Goal: Understand process/instructions

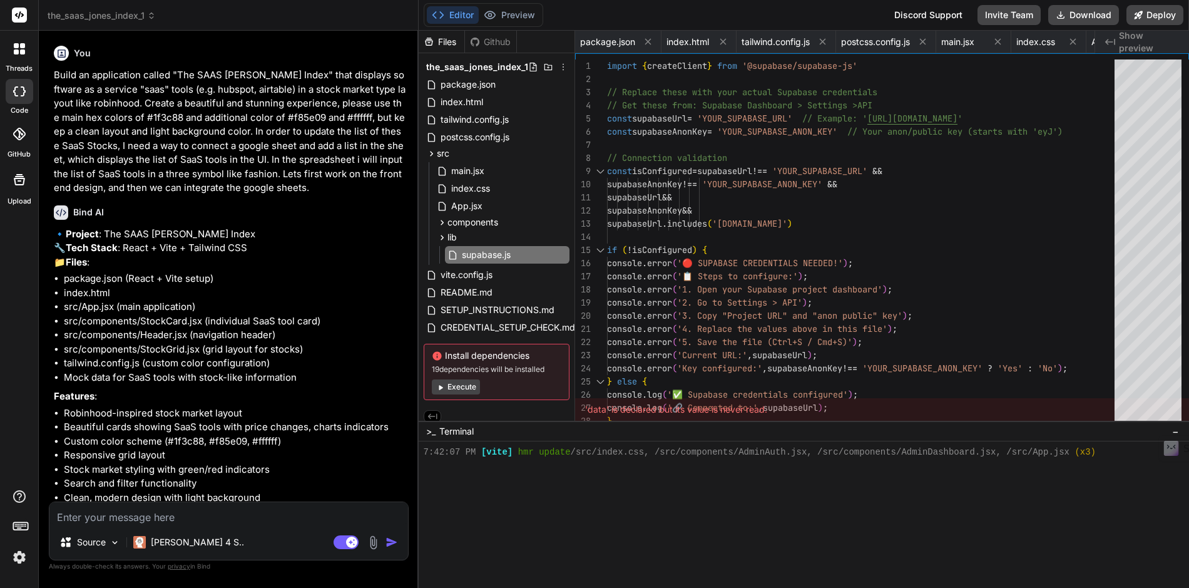
scroll to position [3508, 0]
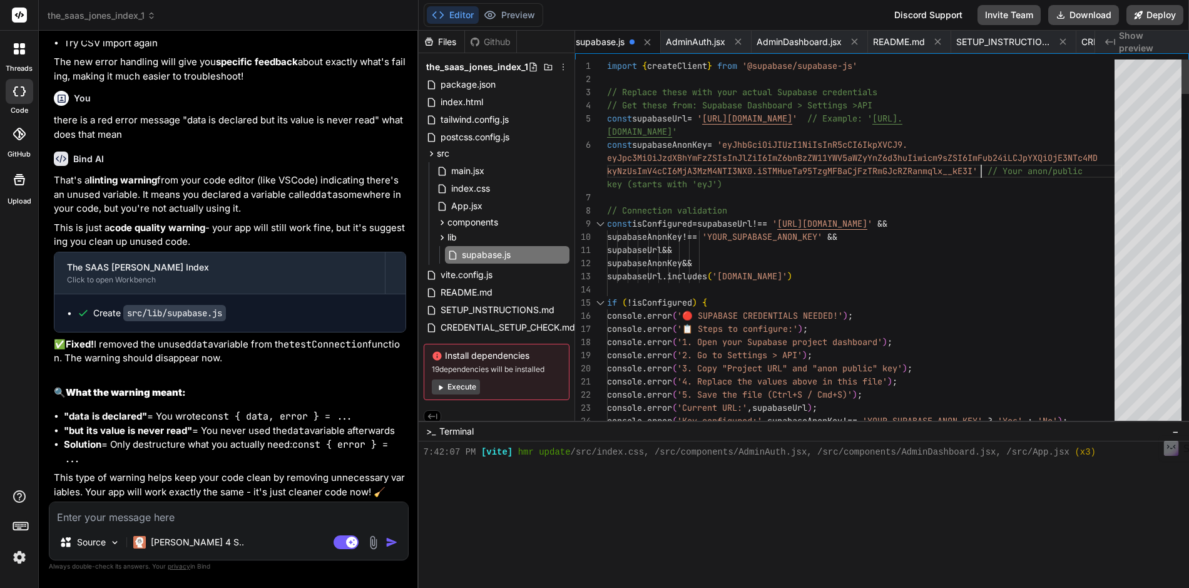
scroll to position [105, 0]
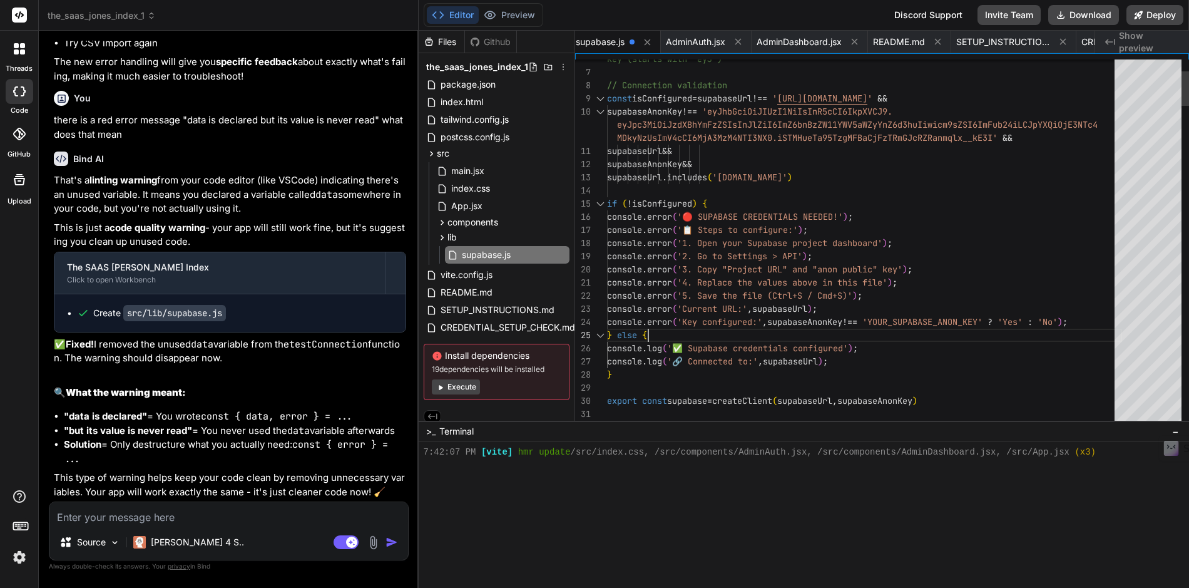
scroll to position [0, 0]
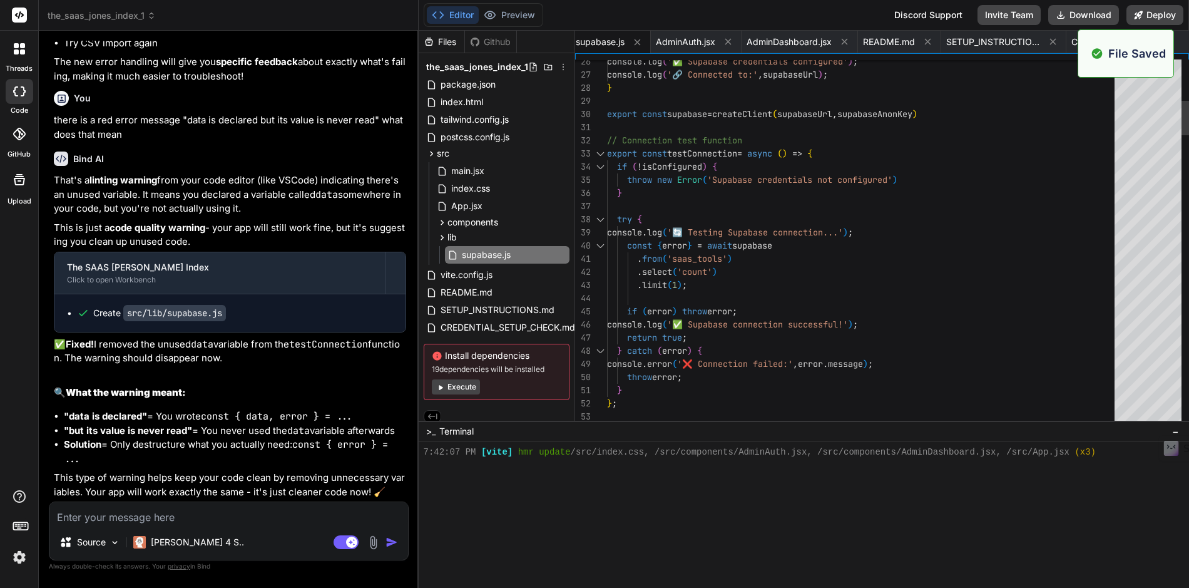
scroll to position [3520, 0]
click at [515, 19] on button "Preview" at bounding box center [509, 15] width 61 height 18
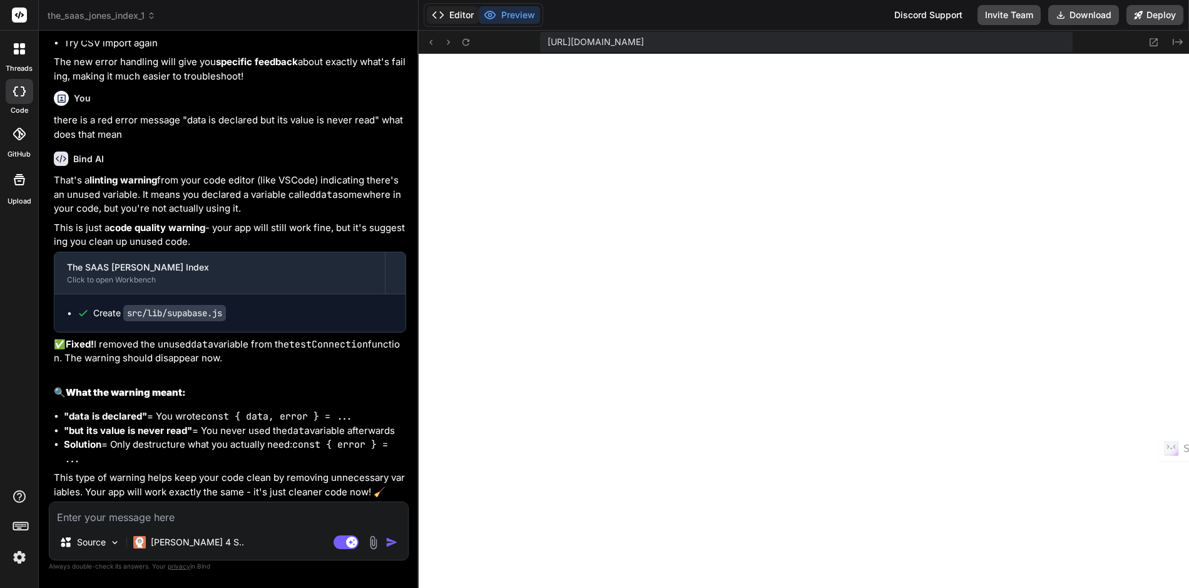
click at [455, 15] on button "Editor" at bounding box center [453, 15] width 52 height 18
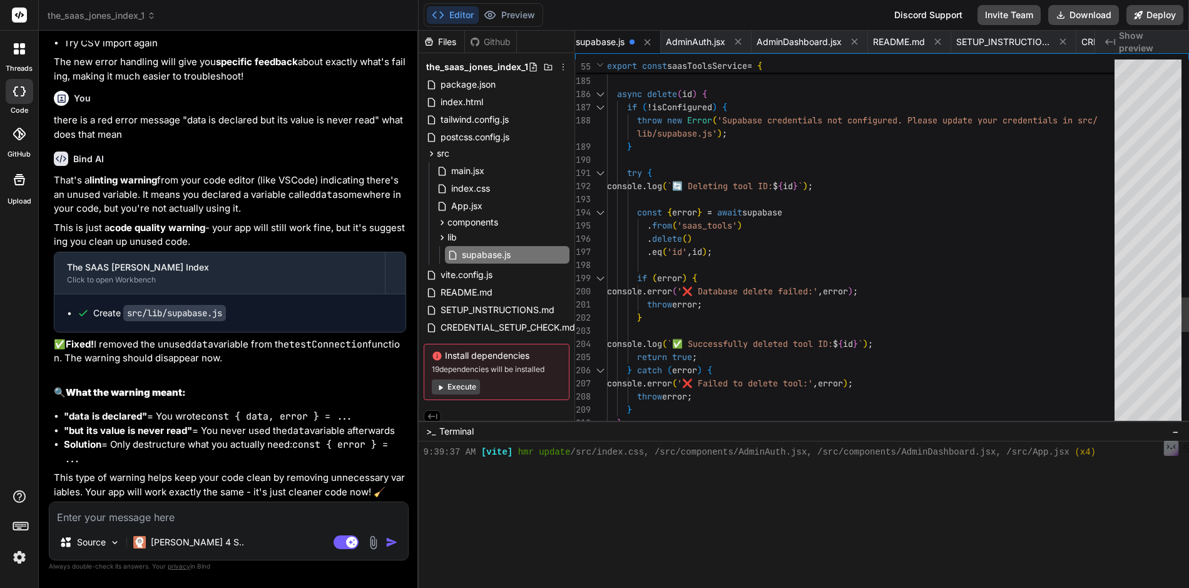
scroll to position [3532, 0]
click at [693, 44] on span "AdminAuth.jsx" at bounding box center [685, 42] width 59 height 13
type textarea "</div> </div> </div> ) } export default AdminAuth"
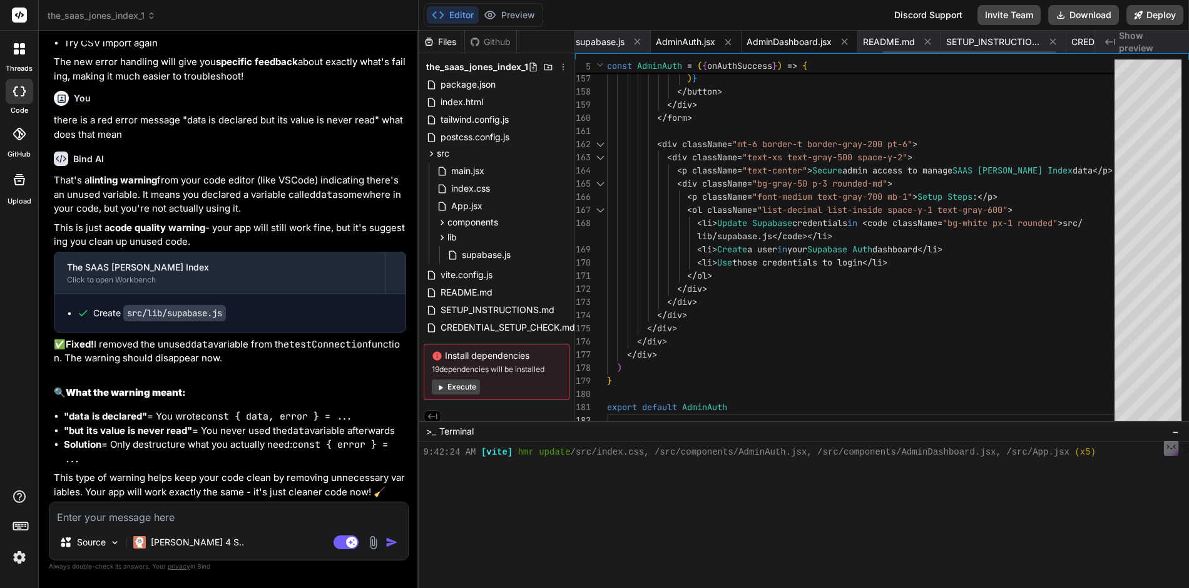
click at [795, 46] on span "AdminDashboard.jsx" at bounding box center [789, 42] width 85 height 13
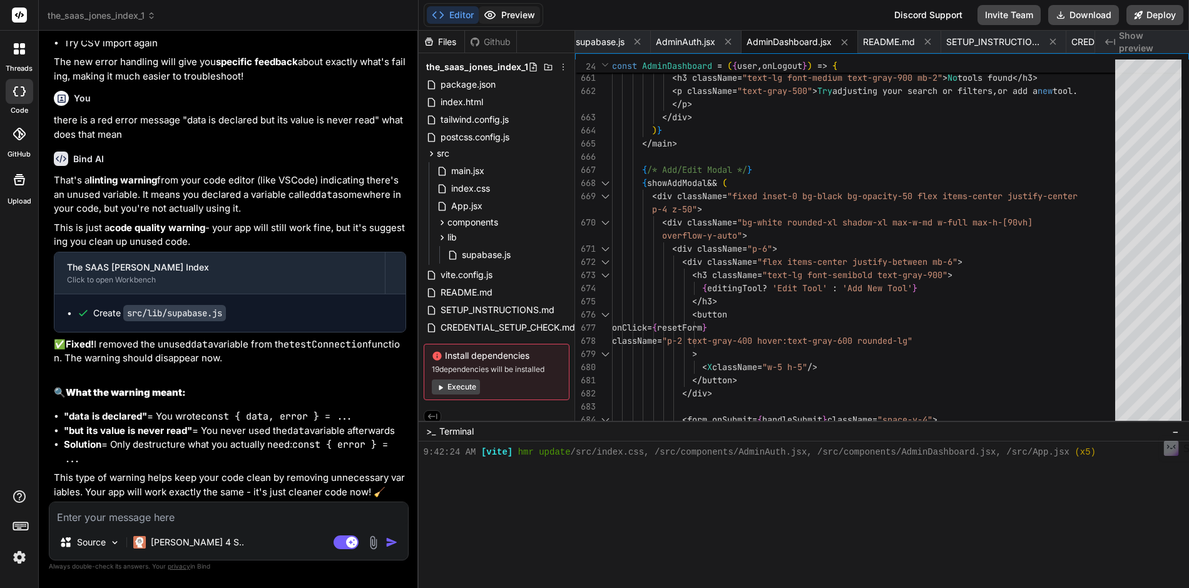
click at [511, 15] on button "Preview" at bounding box center [509, 15] width 61 height 18
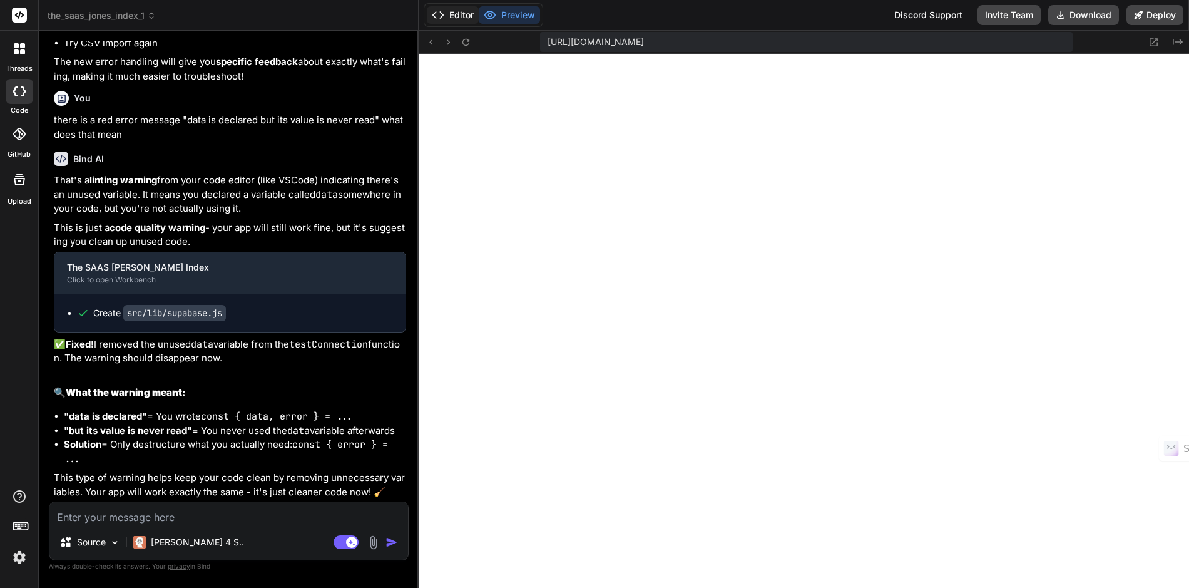
click at [458, 16] on button "Editor" at bounding box center [453, 15] width 52 height 18
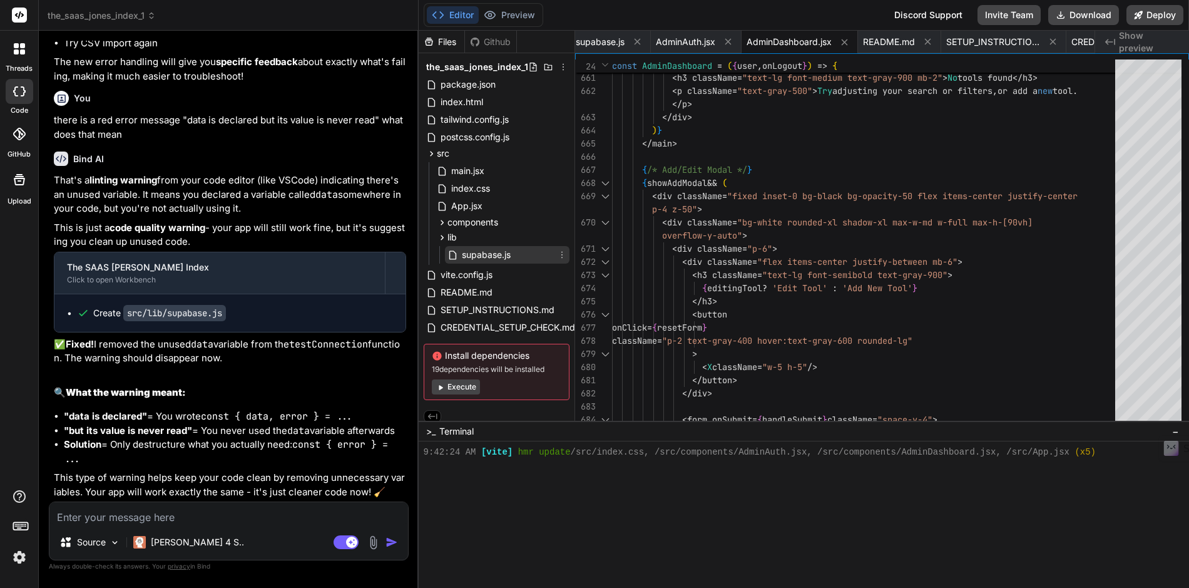
click at [476, 260] on span "supabase.js" at bounding box center [486, 254] width 51 height 15
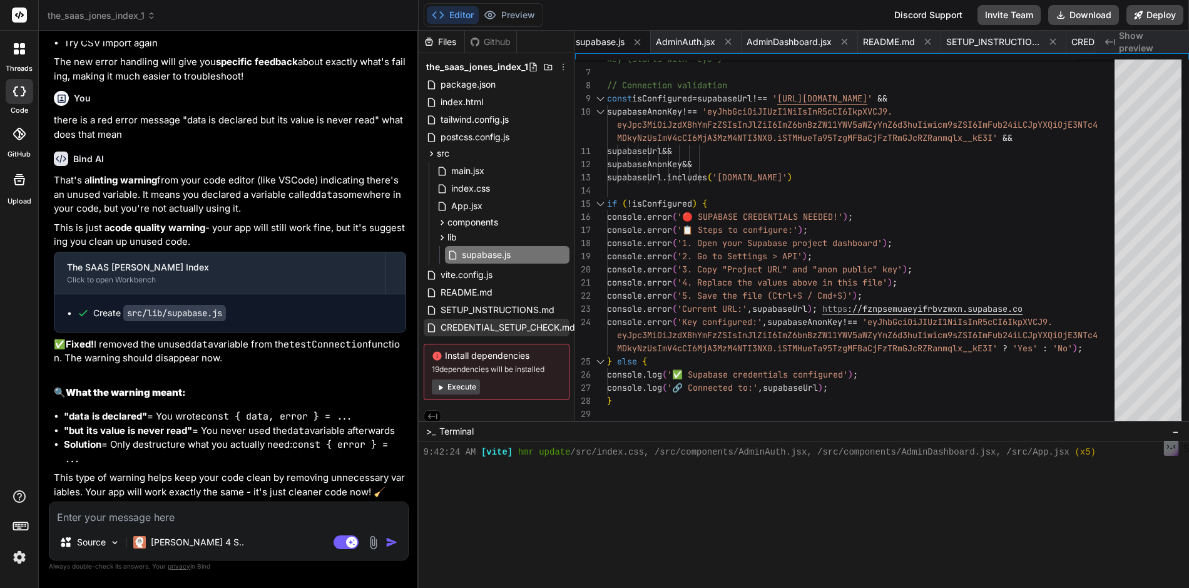
click at [504, 329] on span "CREDENTIAL_SETUP_CHECK.md" at bounding box center [507, 327] width 137 height 15
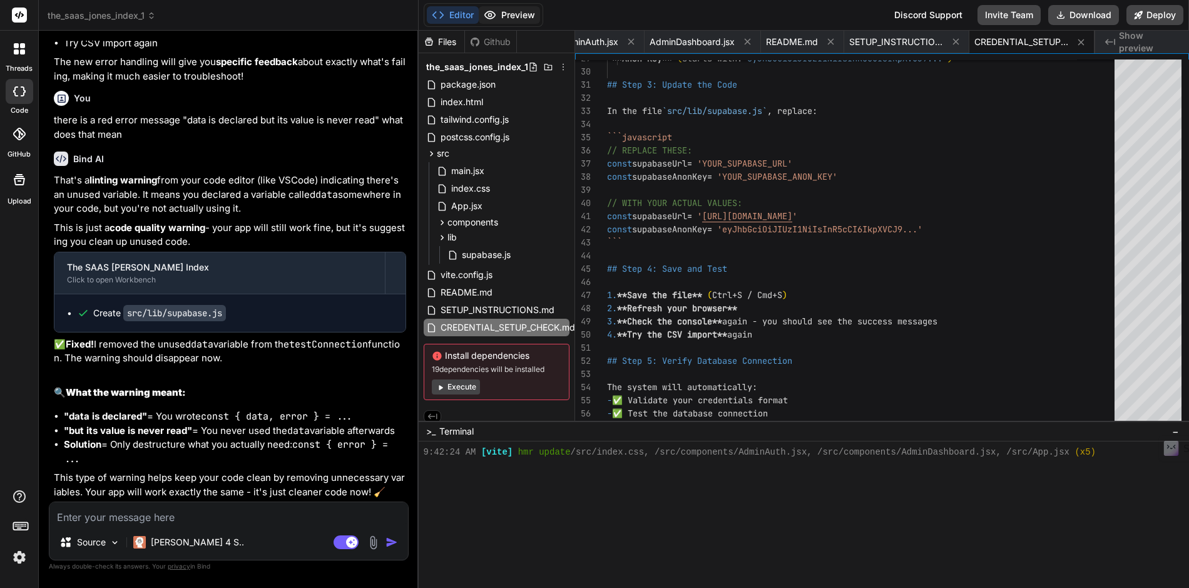
click at [509, 15] on button "Preview" at bounding box center [509, 15] width 61 height 18
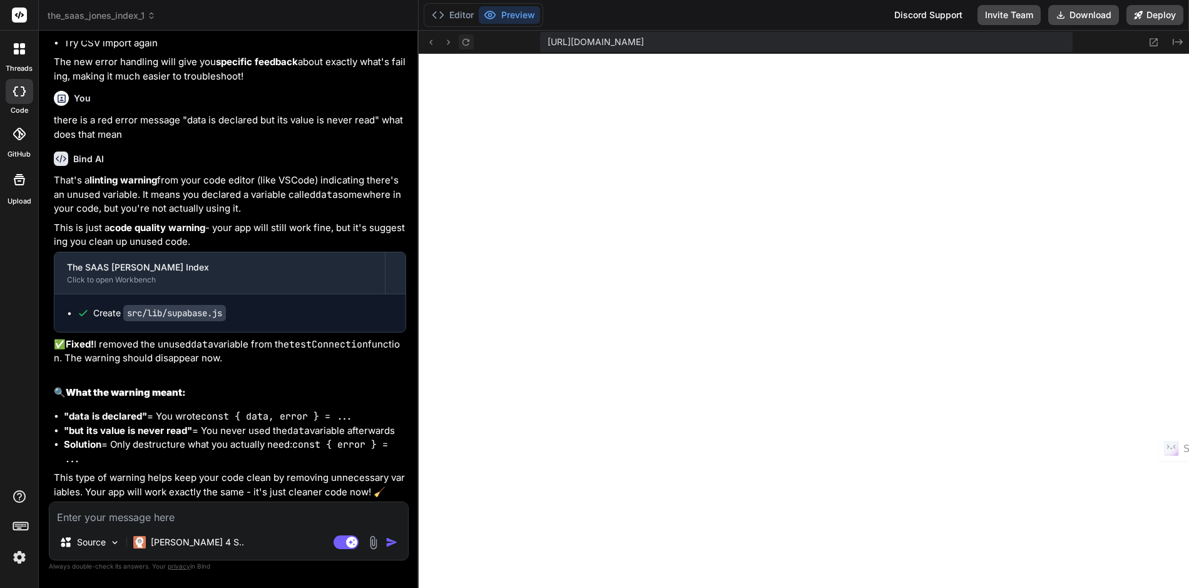
click at [466, 44] on icon at bounding box center [466, 42] width 11 height 11
click at [466, 42] on icon at bounding box center [466, 42] width 11 height 11
click at [459, 15] on button "Editor" at bounding box center [453, 15] width 52 height 18
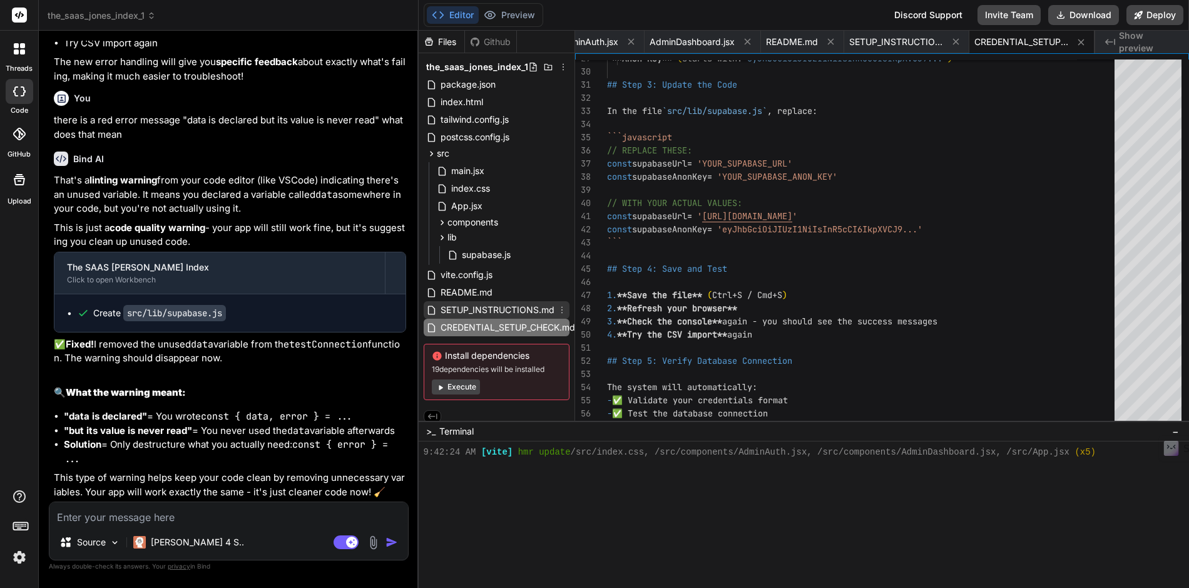
click at [476, 310] on span "SETUP_INSTRUCTIONS.md" at bounding box center [497, 309] width 116 height 15
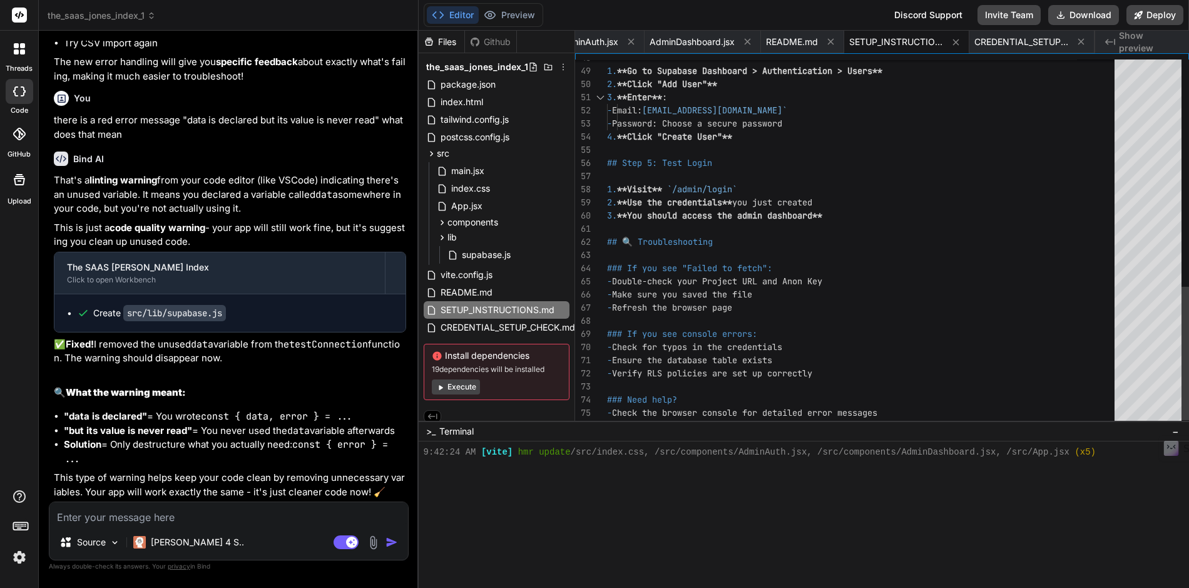
scroll to position [79, 0]
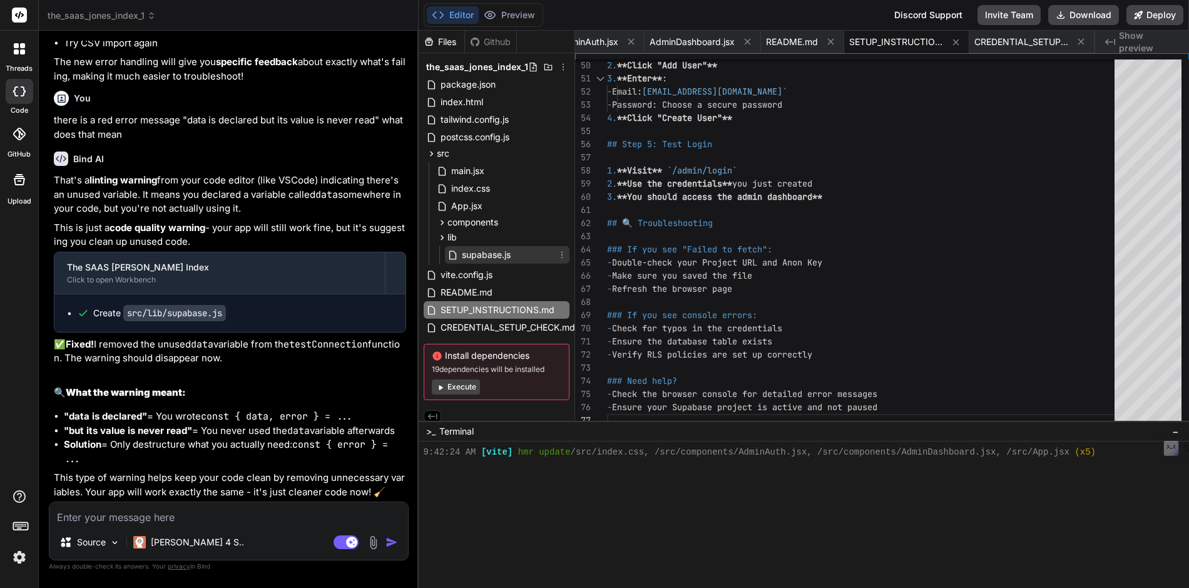
click at [470, 254] on span "supabase.js" at bounding box center [486, 254] width 51 height 15
type textarea "// Initialize connection test on load if (isConfigured) { testConnection().catc…"
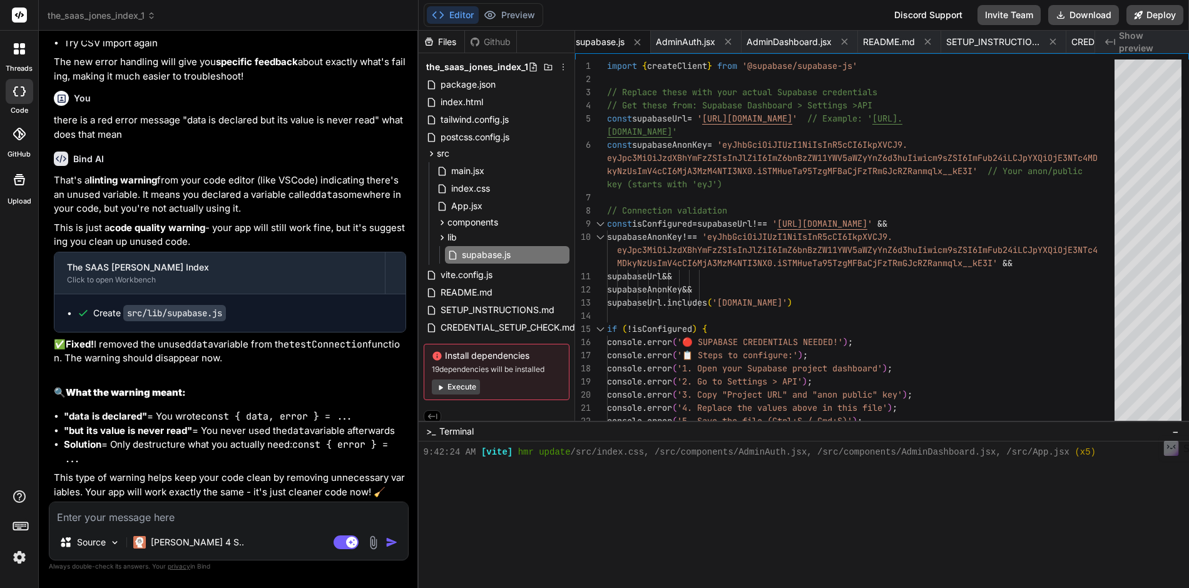
click at [86, 515] on textarea at bounding box center [228, 513] width 359 height 23
type textarea "i"
type textarea "x"
type textarea "i"
type textarea "x"
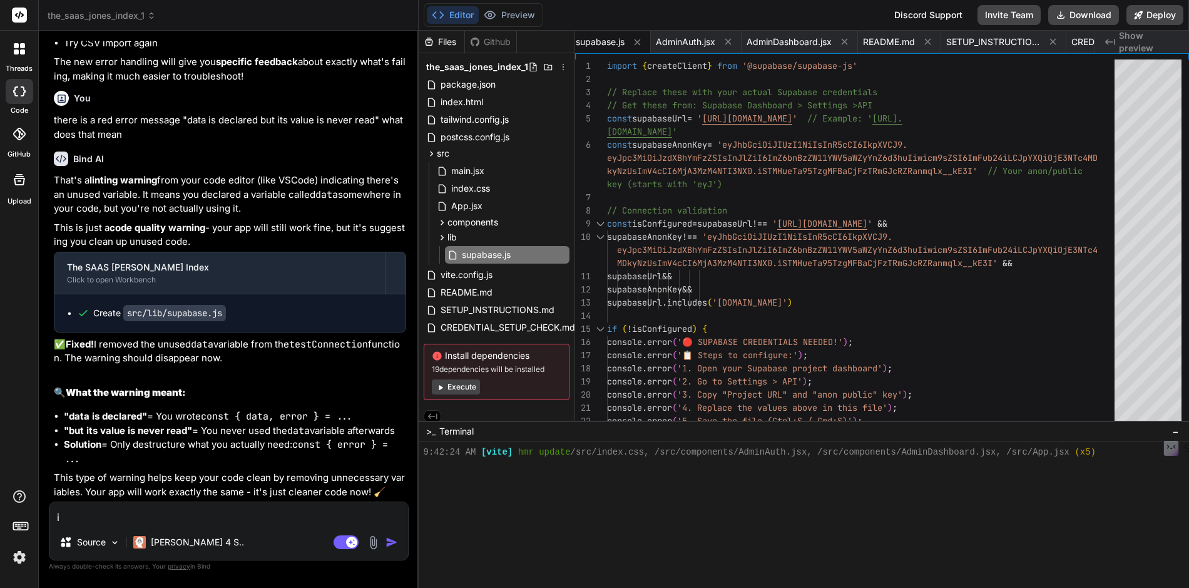
type textarea "i h"
type textarea "x"
type textarea "i ha"
type textarea "x"
type textarea "i hav"
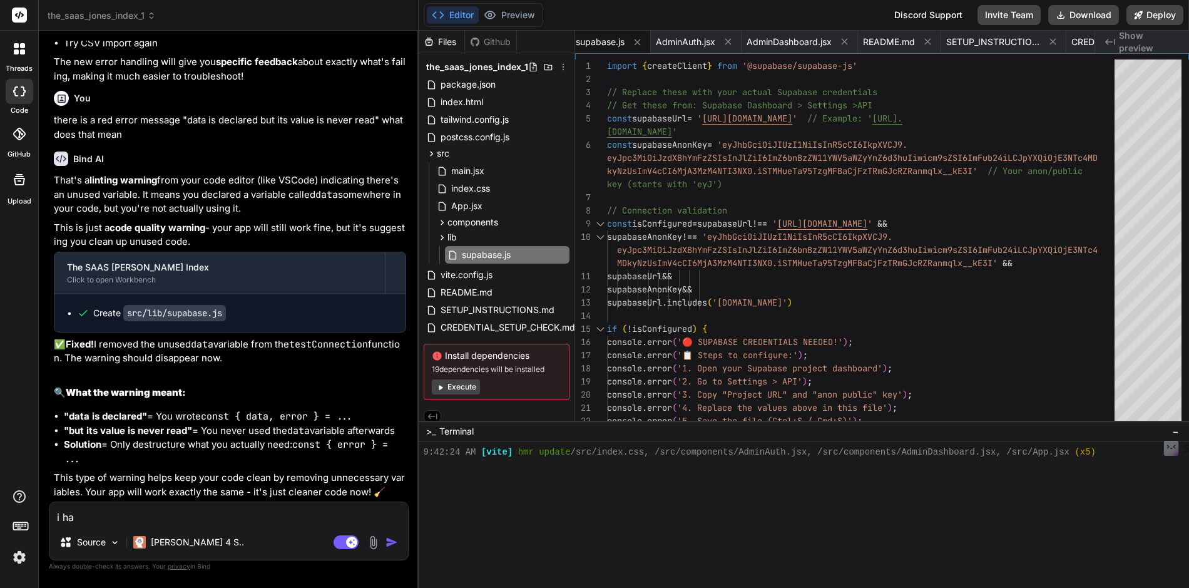
type textarea "x"
type textarea "i have"
type textarea "x"
type textarea "i have"
type textarea "x"
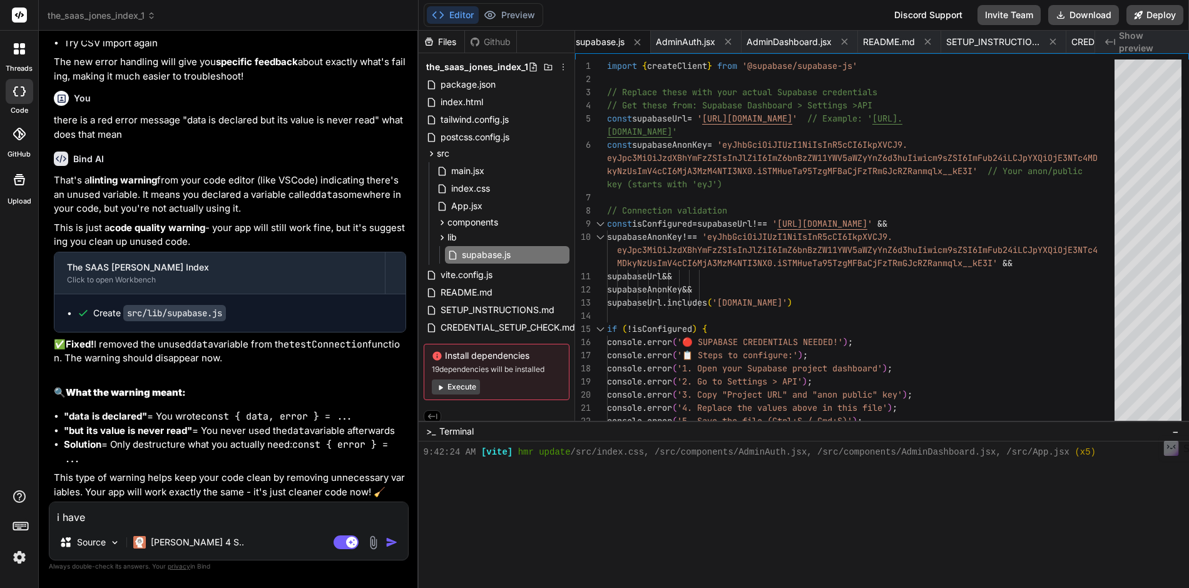
type textarea "i have r"
type textarea "x"
type textarea "i have re"
type textarea "x"
type textarea "i have rep"
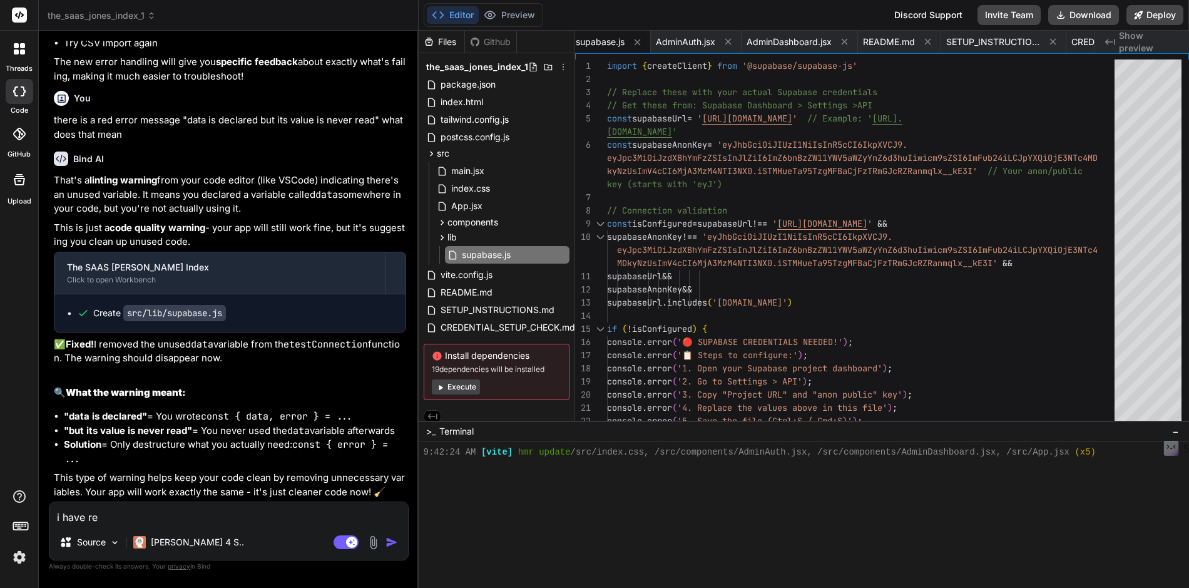
type textarea "x"
type textarea "i have repl"
type textarea "x"
type textarea "i have repla"
type textarea "x"
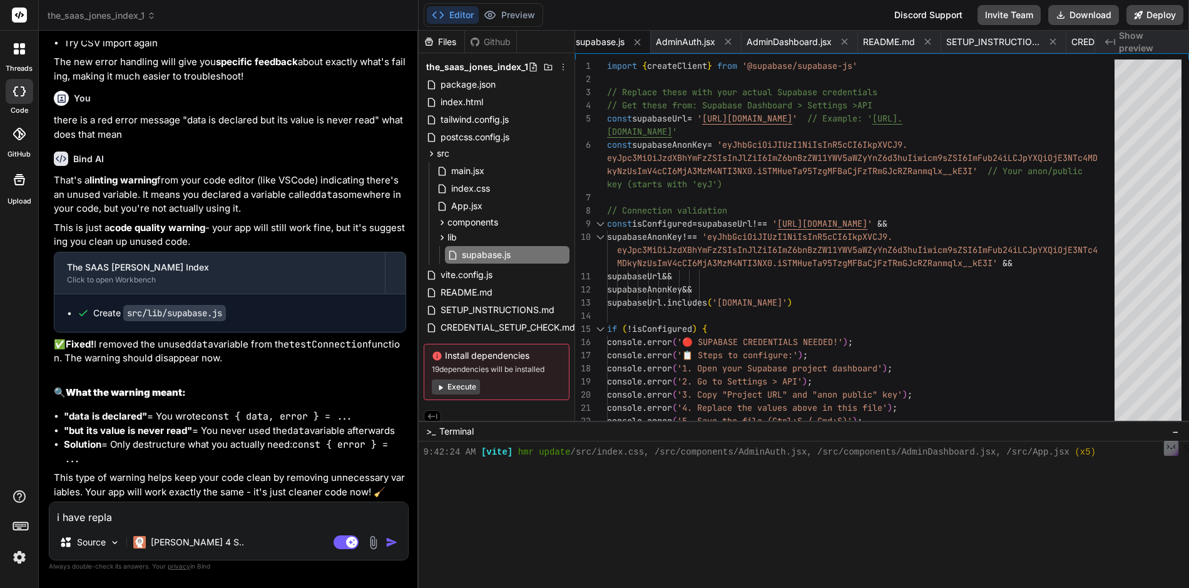
type textarea "i have replac"
type textarea "x"
type textarea "i have replace"
type textarea "x"
type textarea "i have replaced"
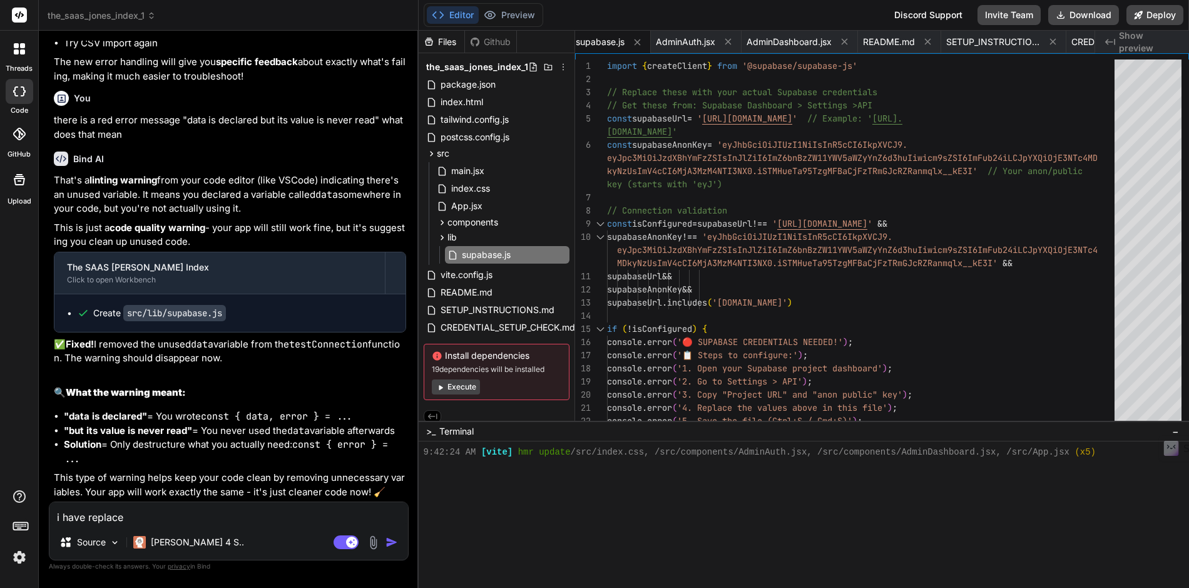
type textarea "x"
type textarea "i have replaced"
type textarea "x"
type textarea "i have replaced t"
type textarea "x"
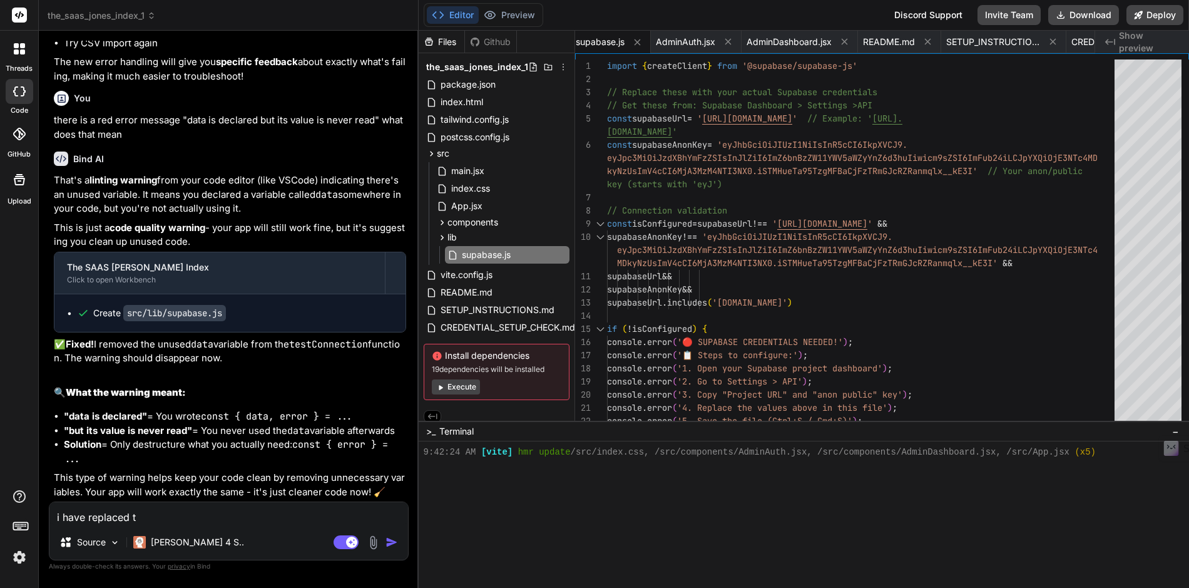
type textarea "i have replaced th"
type textarea "x"
type textarea "i have replaced the"
type textarea "x"
type textarea "i have replaced the"
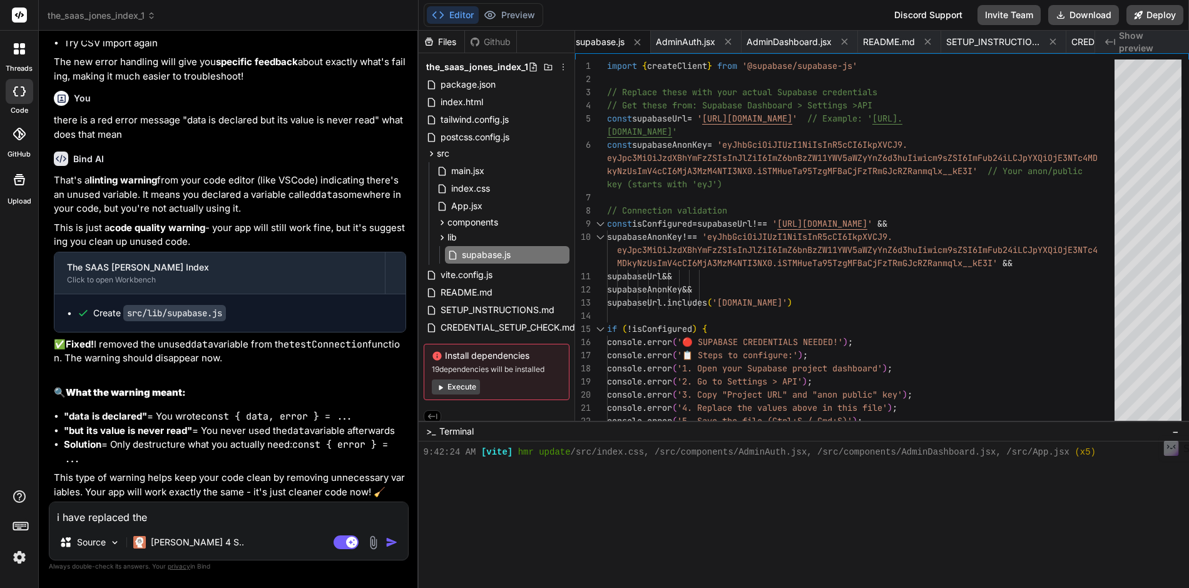
type textarea "x"
type textarea "i have replaced the s"
type textarea "x"
type textarea "i have replaced the su"
type textarea "x"
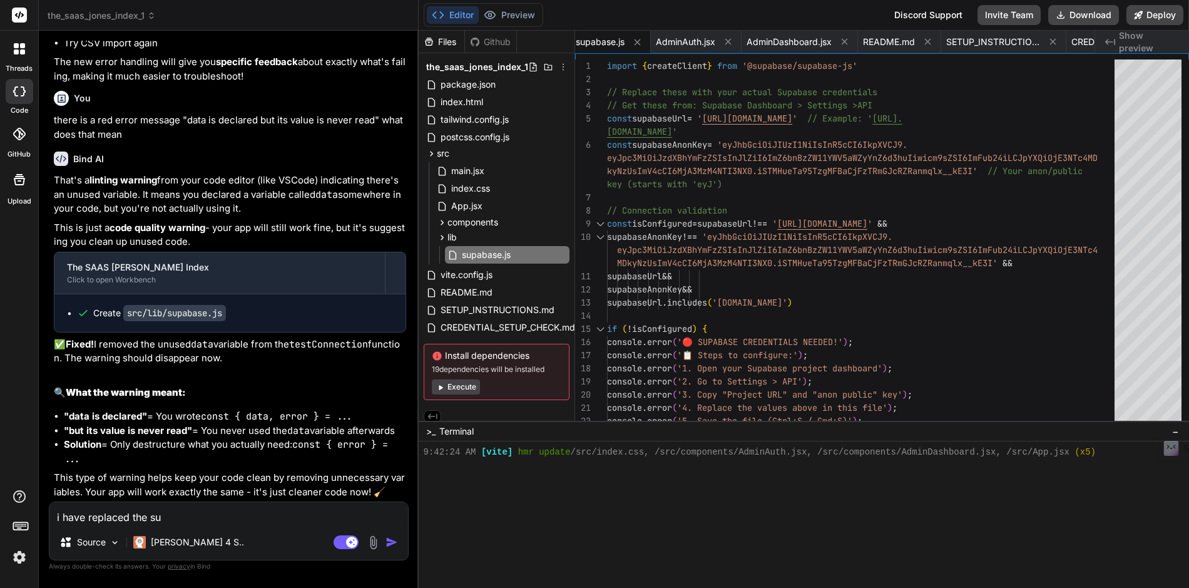
type textarea "i have replaced the s"
type textarea "x"
type textarea "i have replaced the su"
type textarea "x"
type textarea "i have replaced the sup"
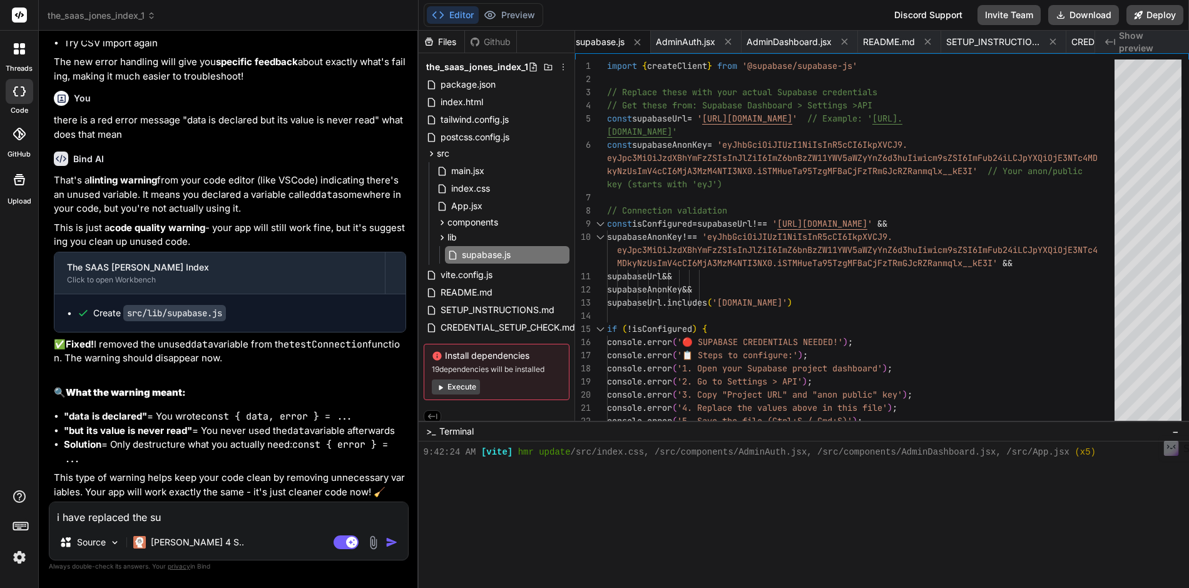
type textarea "x"
type textarea "i have replaced the supa"
type textarea "x"
type textarea "i have replaced the supab"
type textarea "x"
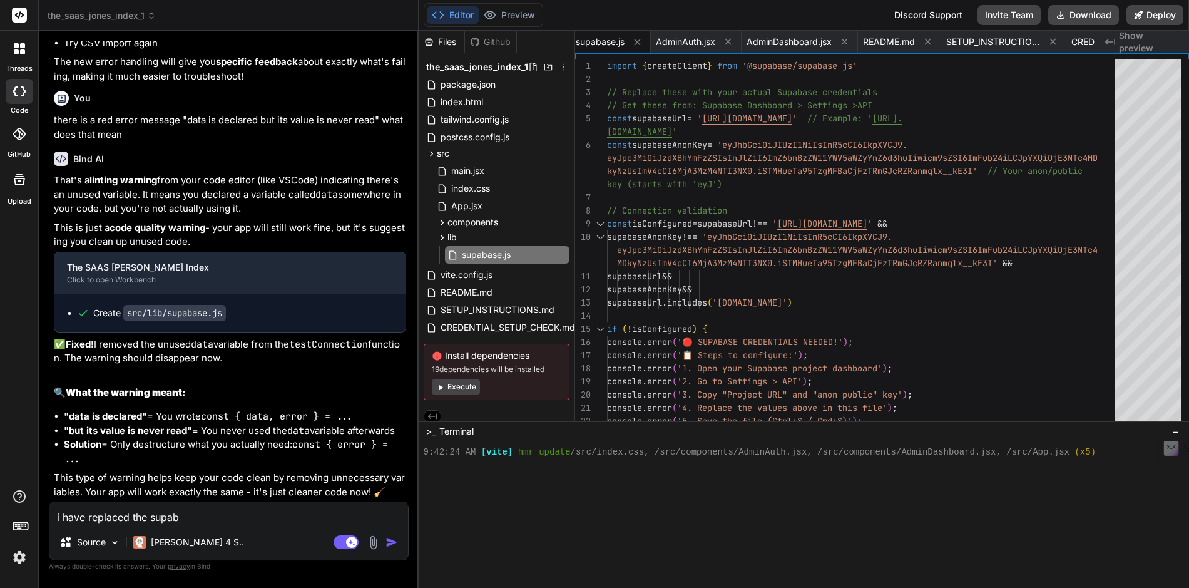
type textarea "i have replaced the supaba"
type textarea "x"
type textarea "i have replaced the supabas"
type textarea "x"
type textarea "i have replaced the supabase"
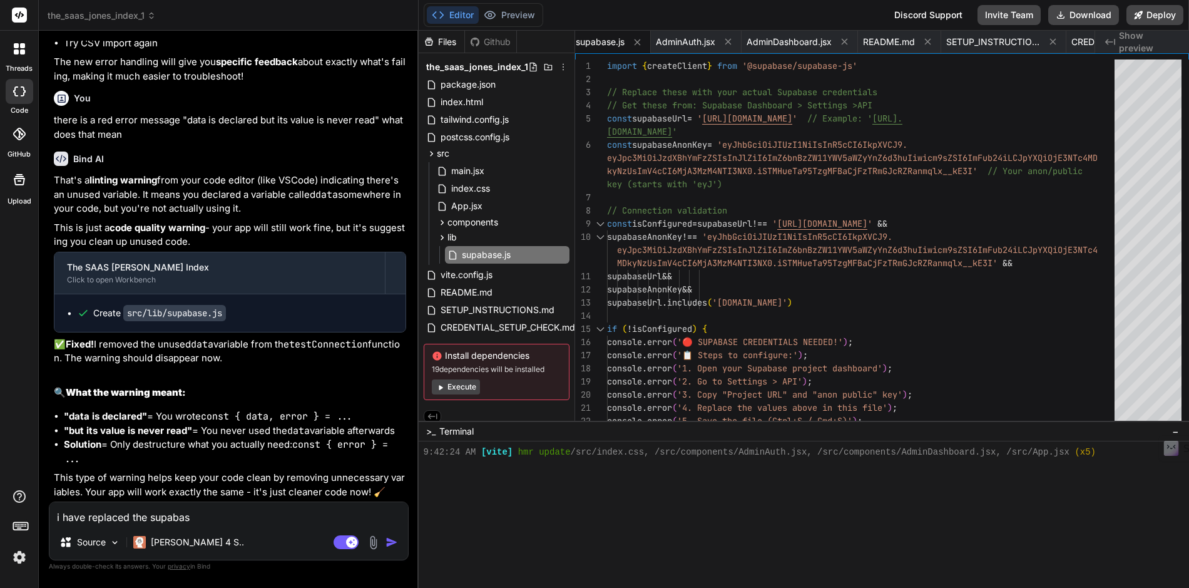
type textarea "x"
type textarea "i have replaced the supabase"
type textarea "x"
type textarea "i have replaced the supabase u"
type textarea "x"
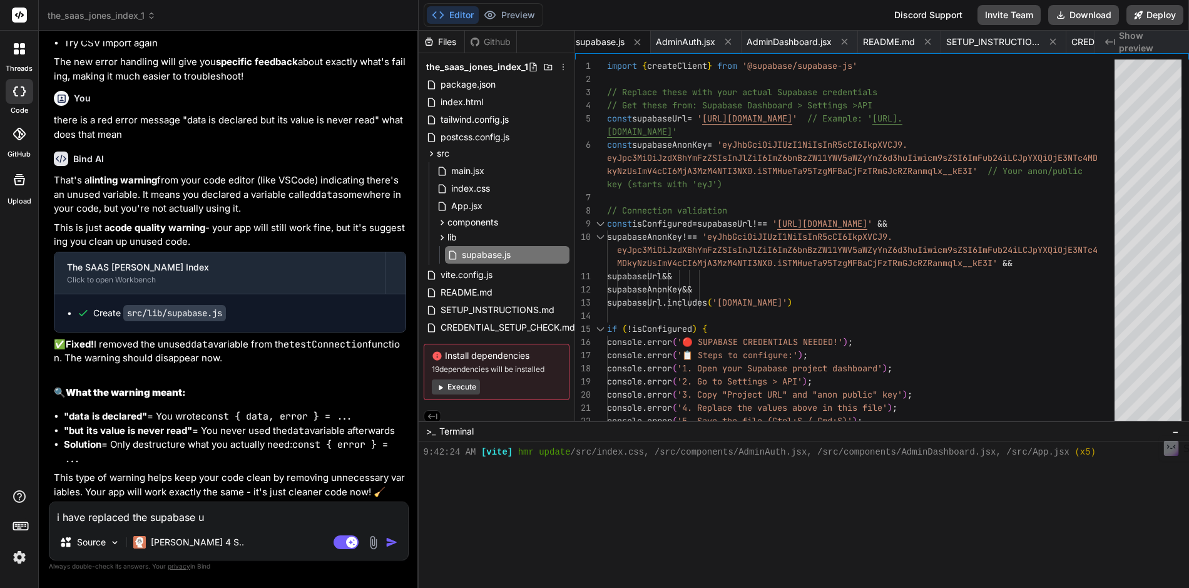
type textarea "i have replaced the supabase ur"
type textarea "x"
type textarea "i have replaced the supabase url"
type textarea "x"
type textarea "i have replaced the supabase url"
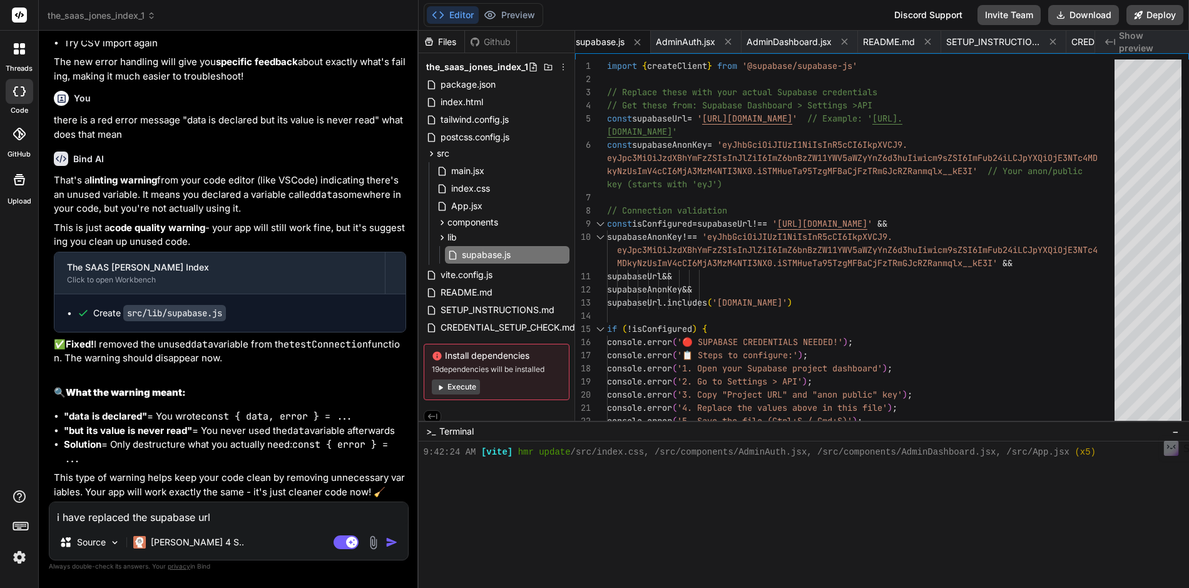
type textarea "x"
type textarea "i have replaced the supabase url a"
type textarea "x"
type textarea "i have replaced the supabase url an"
type textarea "x"
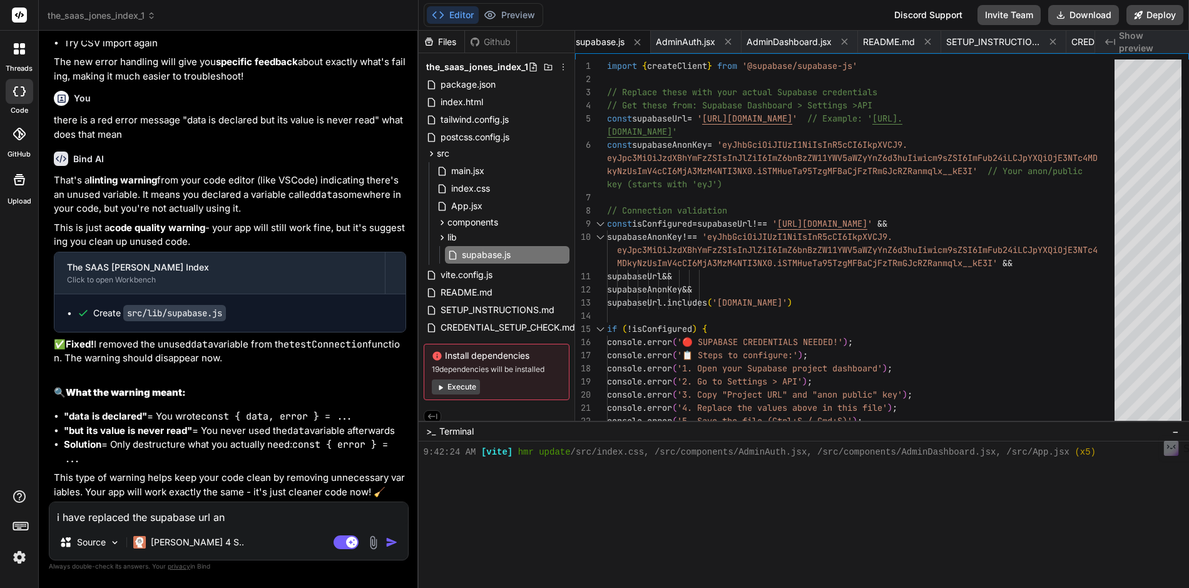
type textarea "i have replaced the supabase url and"
type textarea "x"
type textarea "i have replaced the supabase url and"
type textarea "x"
type textarea "i have replaced the supabase url and s"
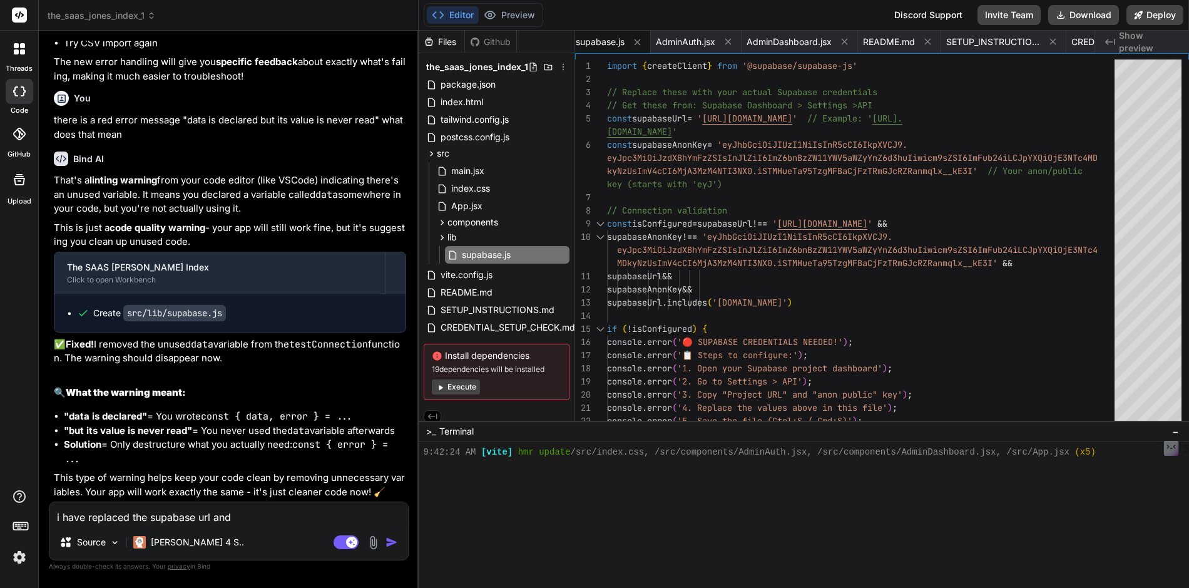
type textarea "x"
type textarea "i have replaced the supabase url and su"
type textarea "x"
type textarea "i have replaced the supabase url and sup"
type textarea "x"
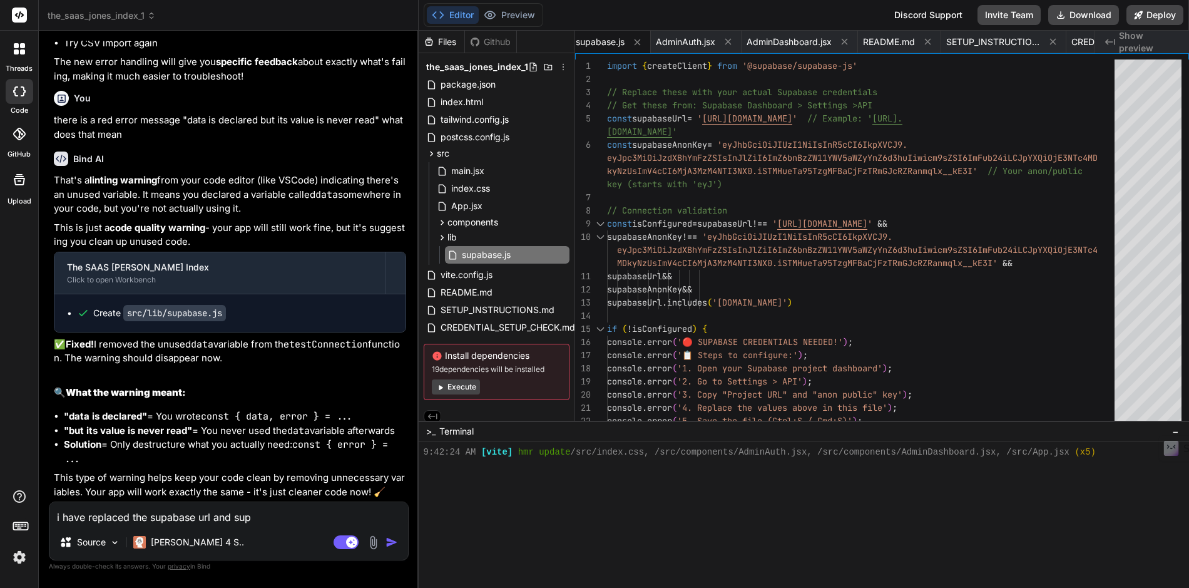
type textarea "i have replaced the supabase url and supa"
type textarea "x"
type textarea "i have replaced the supabase url and supab"
type textarea "x"
type textarea "i have replaced the supabase url and supaba"
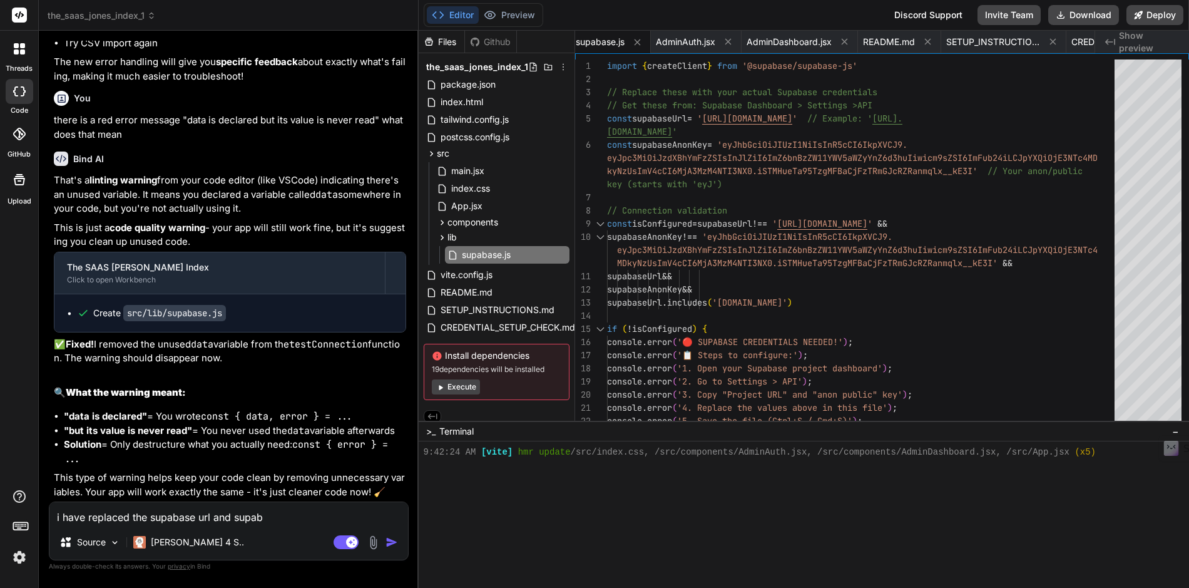
type textarea "x"
type textarea "i have replaced the supabase url and supabas"
type textarea "x"
type textarea "i have replaced the supabase url and supabase"
type textarea "x"
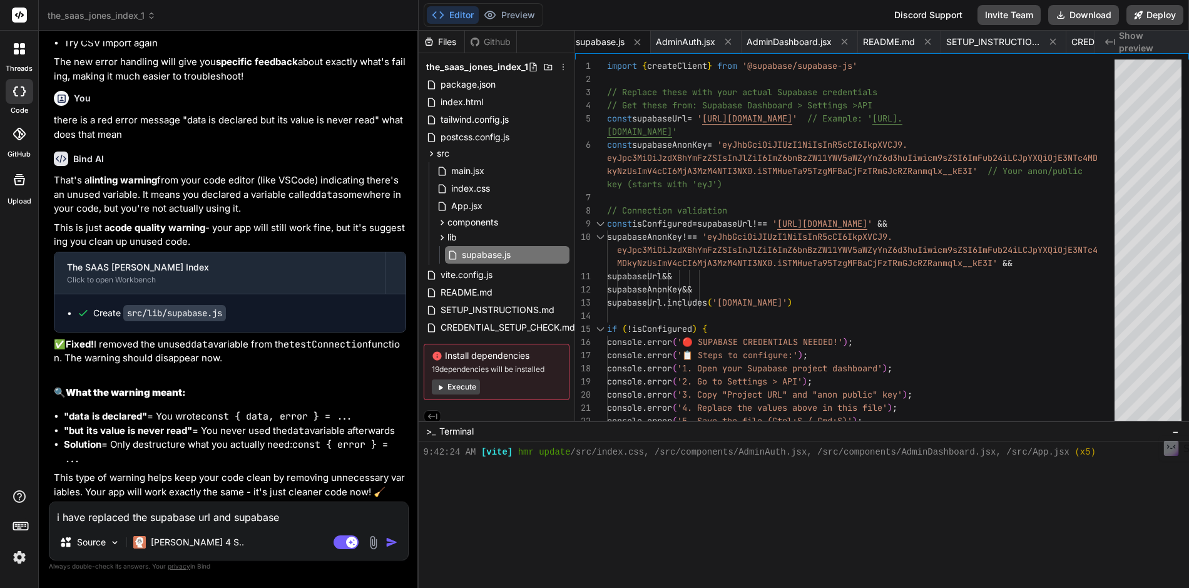
type textarea "i have replaced the supabase url and supabaseA"
type textarea "x"
type textarea "i have replaced the supabase url and supabaseAn"
type textarea "x"
type textarea "i have replaced the supabase url and supabaseAno"
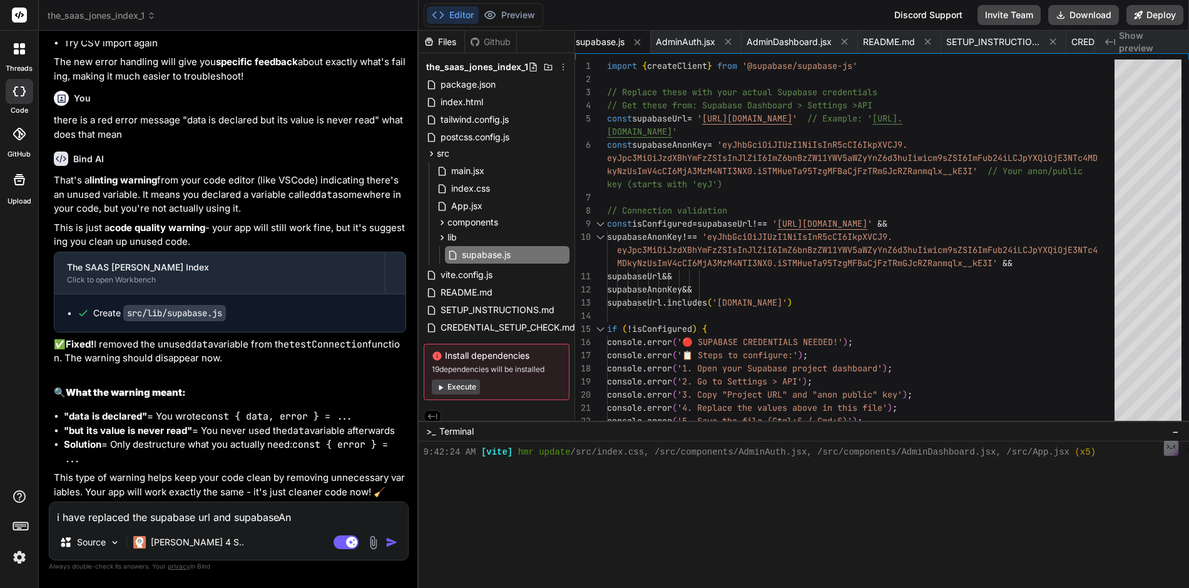
type textarea "x"
type textarea "i have replaced the supabase url and supabaseAnon"
type textarea "x"
type textarea "i have replaced the supabase url and supabaseAnonK"
type textarea "x"
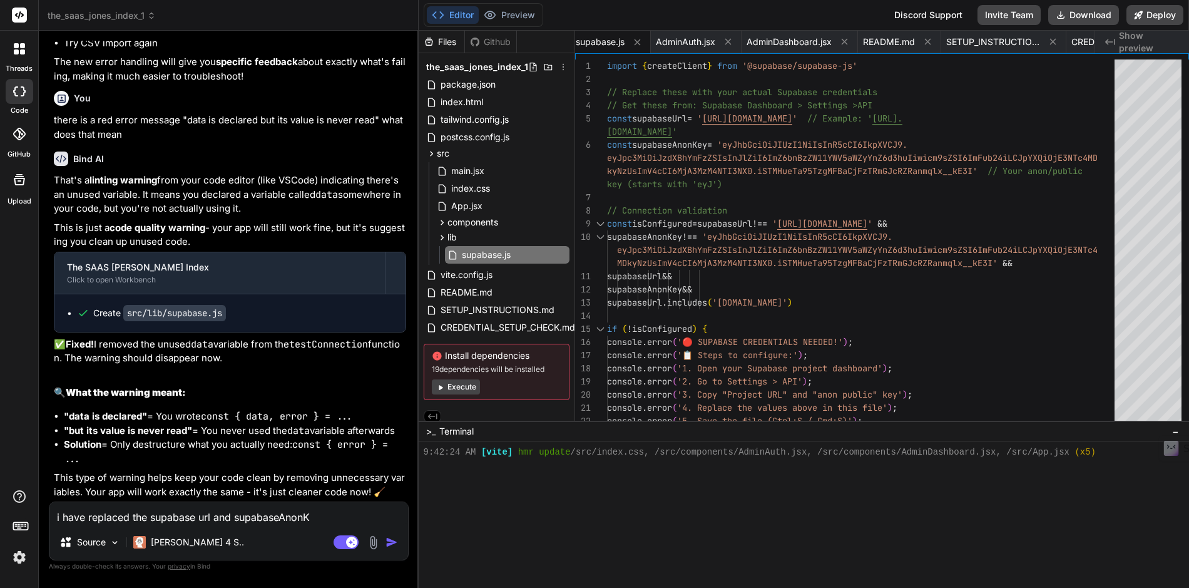
type textarea "i have replaced the supabase url and supabaseAnonKe"
type textarea "x"
type textarea "i have replaced the supabase url and supabaseAnonKey"
type textarea "x"
type textarea "i have replaced the supabase url and supabaseAnonKey"
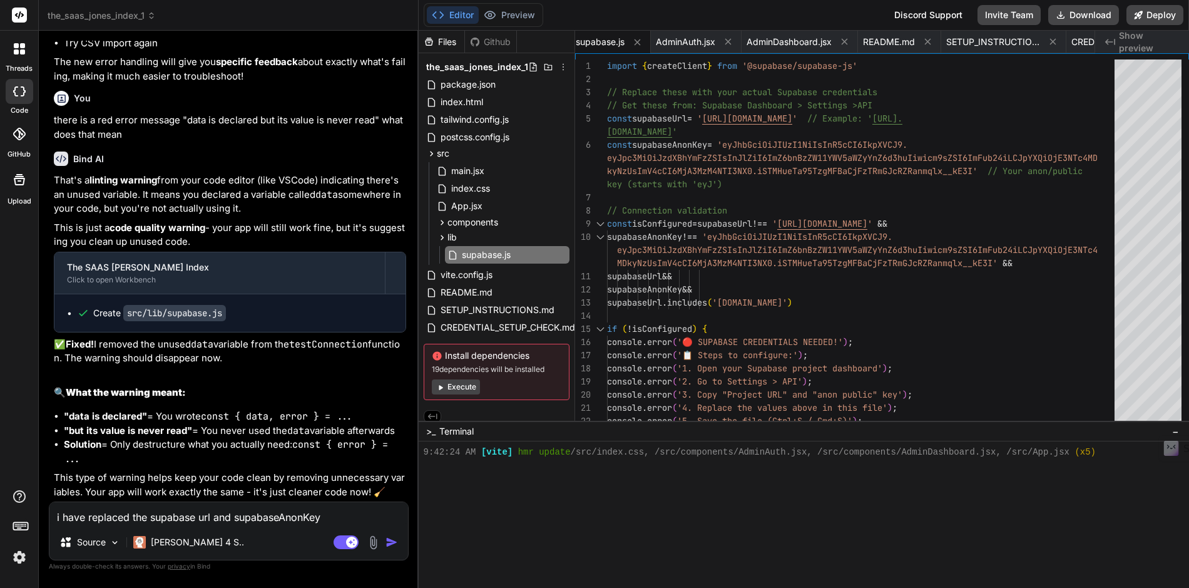
type textarea "x"
click at [513, 16] on button "Preview" at bounding box center [509, 15] width 61 height 18
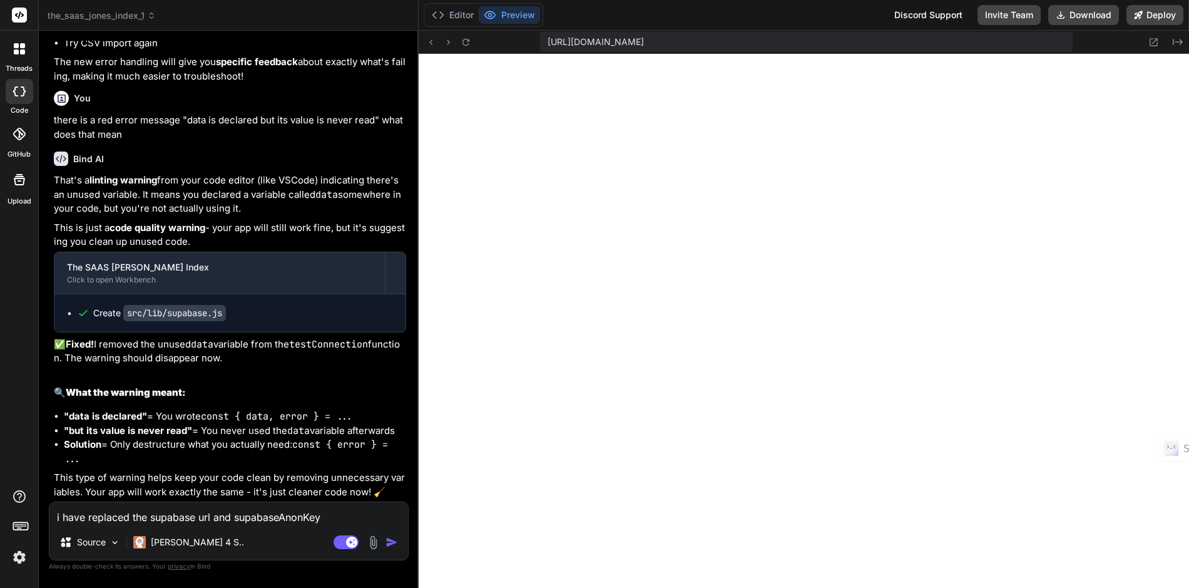
click at [323, 515] on textarea "i have replaced the supabase url and supabaseAnonKey" at bounding box center [228, 513] width 359 height 23
type textarea "i have replaced the supabase url and supabaseAnonKey"
type textarea "x"
type textarea "i have replaced the supabase url and supabaseAnonKey a"
type textarea "x"
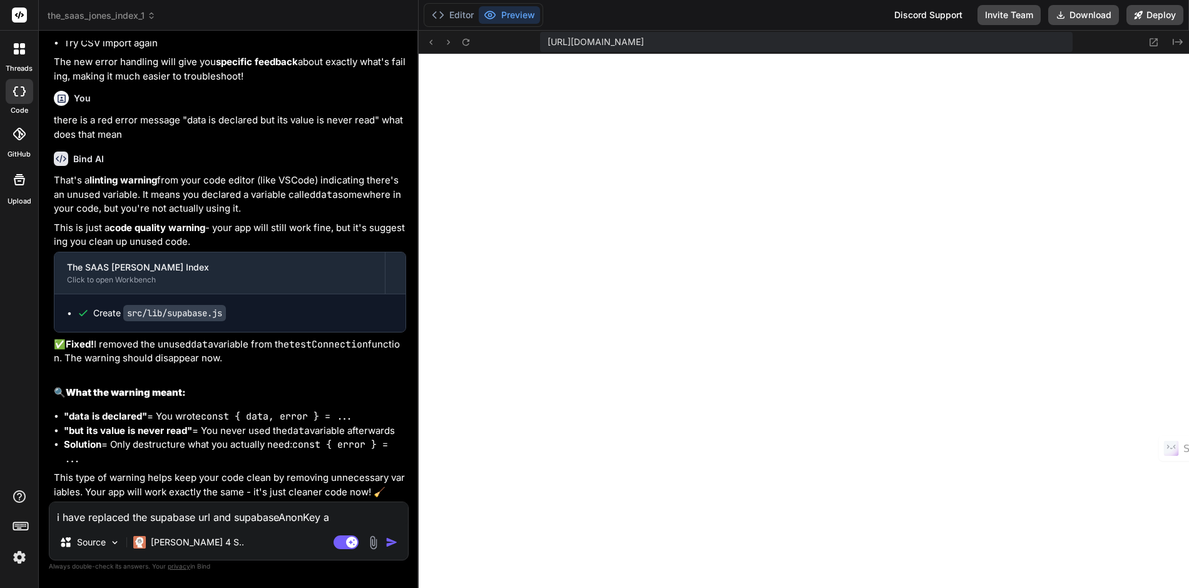
type textarea "i have replaced the supabase url and supabaseAnonKey an"
type textarea "x"
type textarea "i have replaced the supabase url and supabaseAnonKey and"
type textarea "x"
type textarea "i have replaced the supabase url and supabaseAnonKey and"
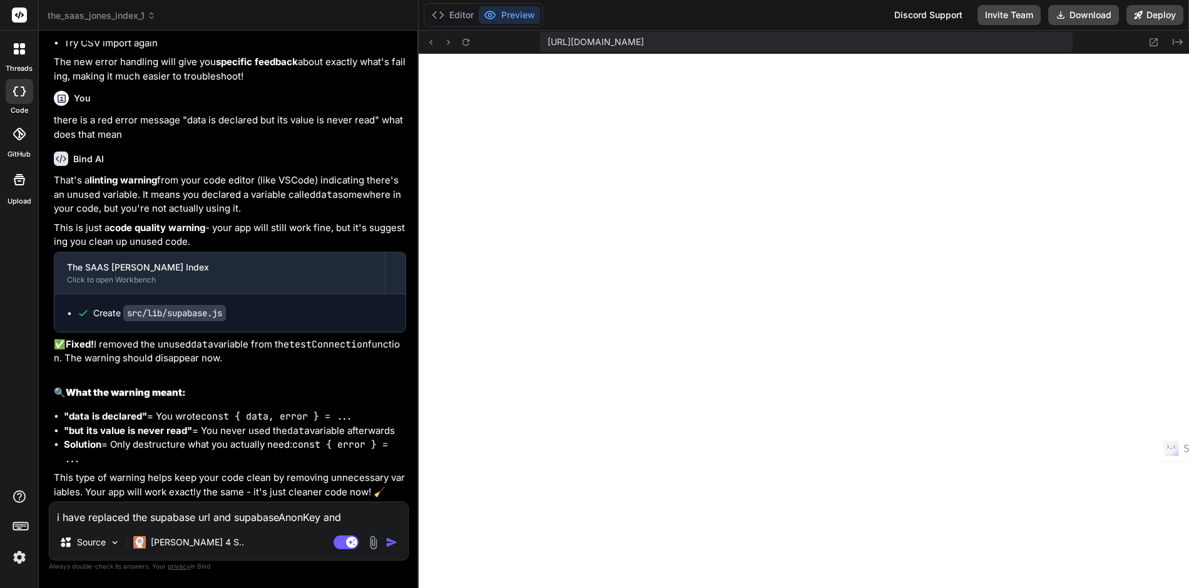
type textarea "x"
type textarea "i have replaced the supabase url and supabaseAnonKey and I"
type textarea "x"
type textarea "i have replaced the supabase url and supabaseAnonKey and I"
type textarea "x"
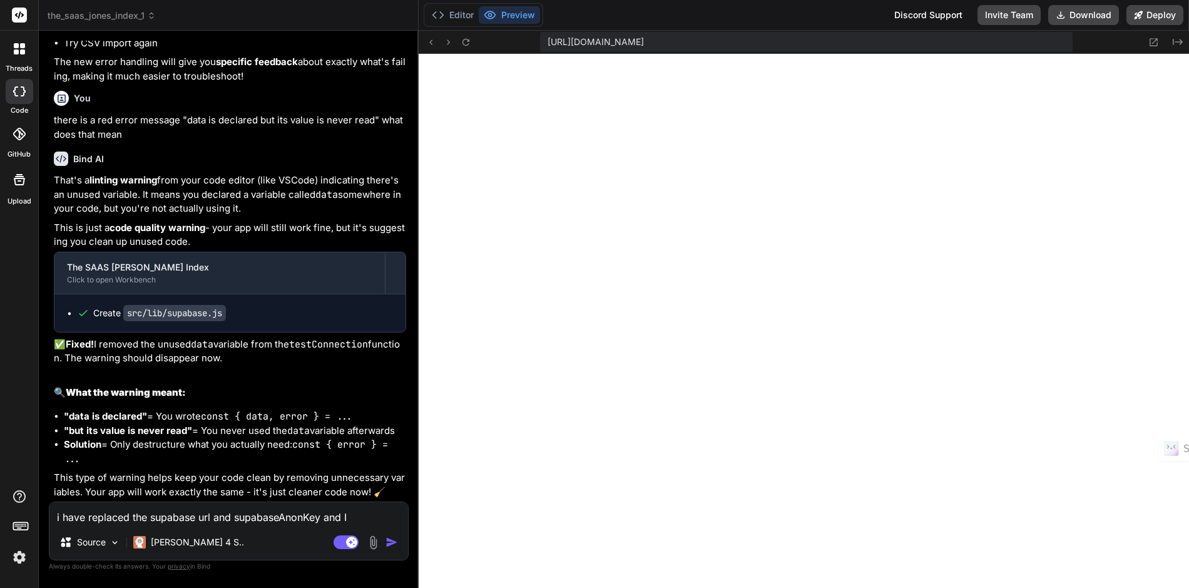
type textarea "i have replaced the supabase url and supabaseAnonKey and I a"
type textarea "x"
type textarea "i have replaced the supabase url and supabaseAnonKey and I am"
type textarea "x"
type textarea "i have replaced the supabase url and supabaseAnonKey and I am"
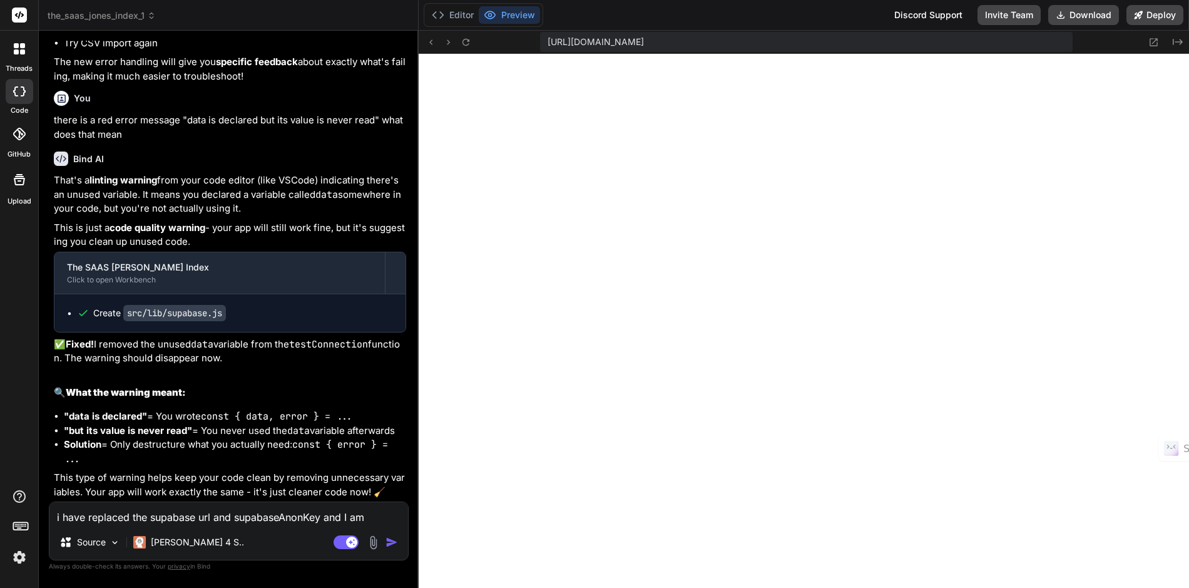
type textarea "x"
type textarea "i have replaced the supabase url and supabaseAnonKey and I am t"
type textarea "x"
type textarea "i have replaced the supabase url and supabaseAnonKey and I am tr"
type textarea "x"
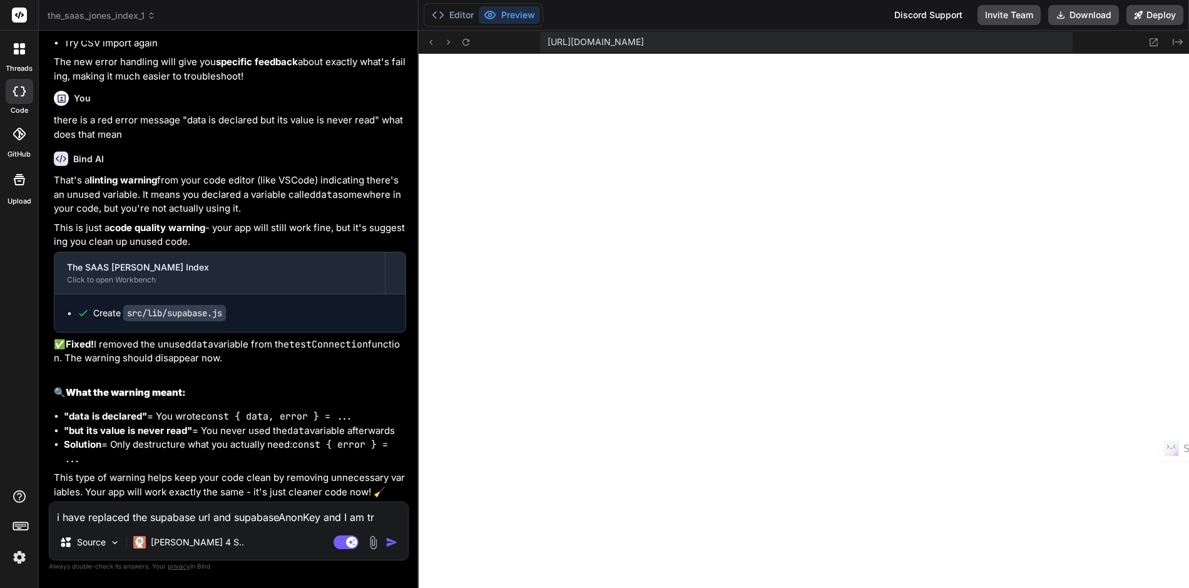
type textarea "i have replaced the supabase url and supabaseAnonKey and I am try"
type textarea "x"
type textarea "i have replaced the supabase url and supabaseAnonKey and I am tryi"
type textarea "x"
type textarea "i have replaced the supabase url and supabaseAnonKey and I am tryin"
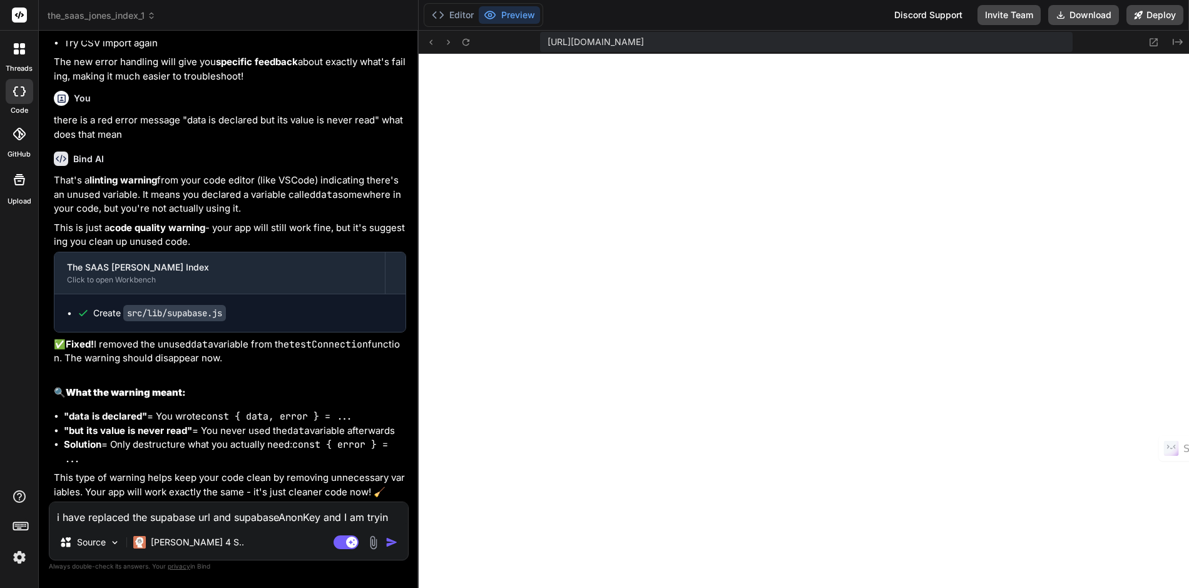
type textarea "x"
type textarea "i have replaced the supabase url and supabaseAnonKey and I am trying"
type textarea "x"
type textarea "i have replaced the supabase url and supabaseAnonKey and I am trying"
type textarea "x"
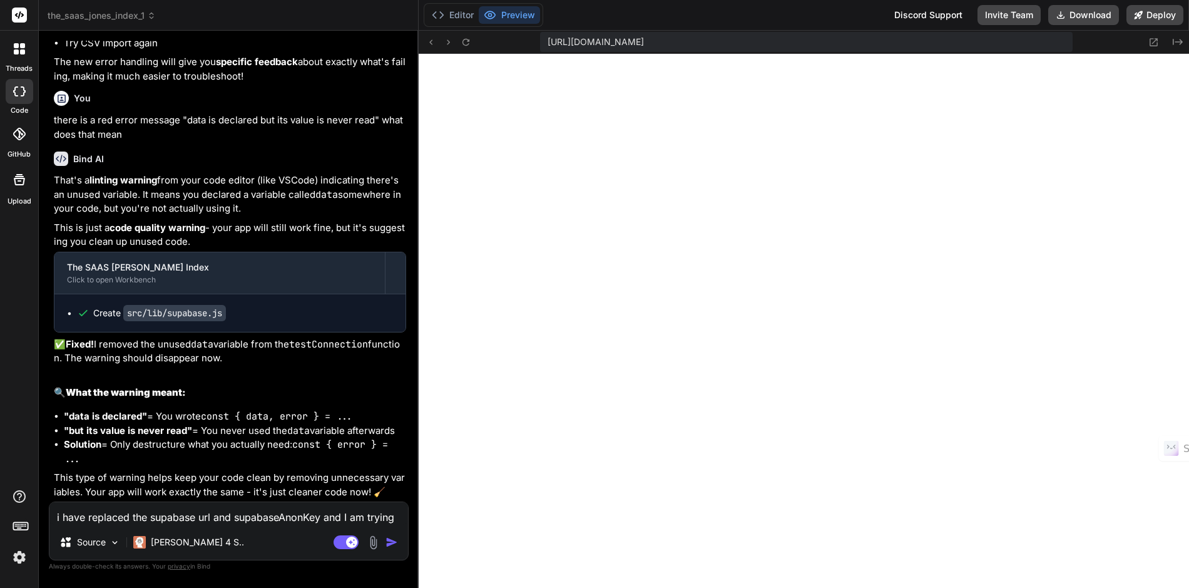
type textarea "i have replaced the supabase url and supabaseAnonKey and I am trying t"
type textarea "x"
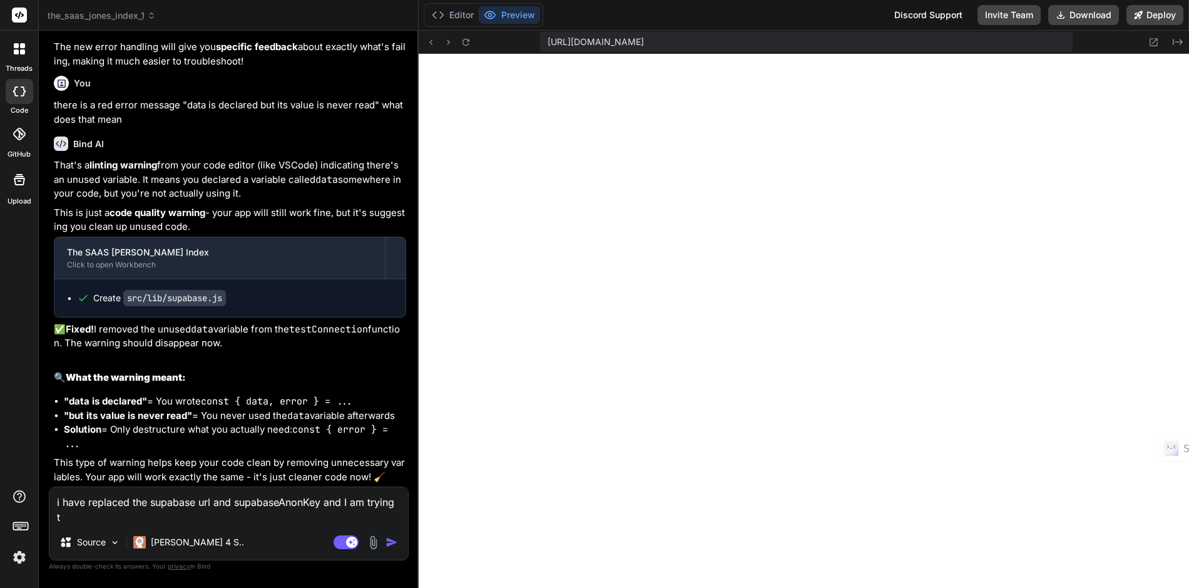
type textarea "i have replaced the supabase url and supabaseAnonKey and I am trying to"
type textarea "x"
type textarea "i have replaced the supabase url and supabaseAnonKey and I am trying to"
type textarea "x"
type textarea "i have replaced the supabase url and supabaseAnonKey and I am trying to a"
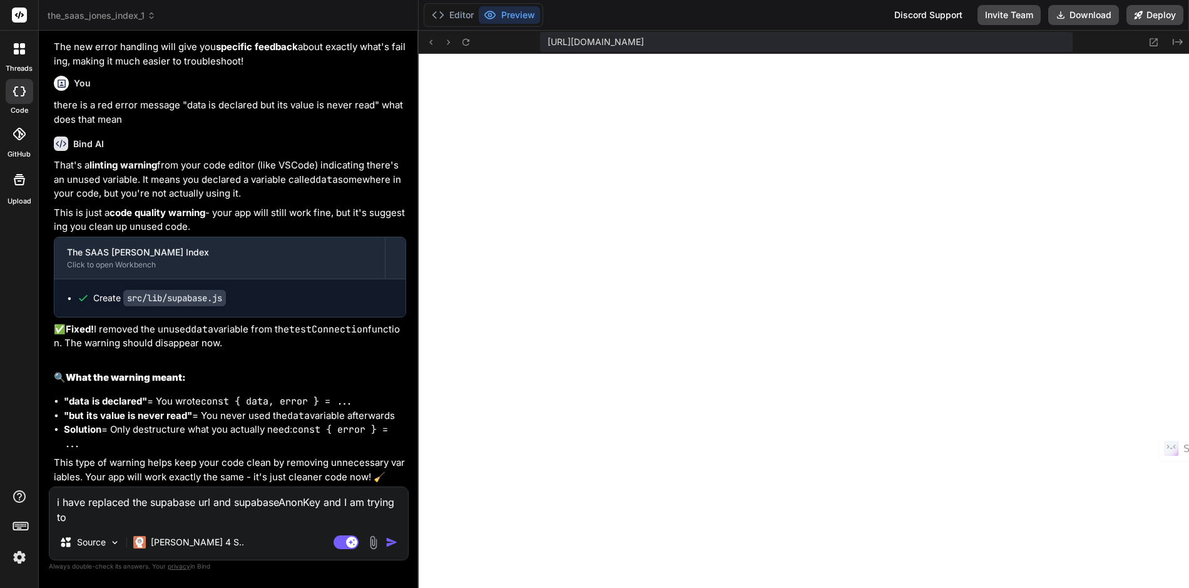
type textarea "x"
type textarea "i have replaced the supabase url and supabaseAnonKey and I am trying to ad"
type textarea "x"
type textarea "i have replaced the supabase url and supabaseAnonKey and I am trying to add"
type textarea "x"
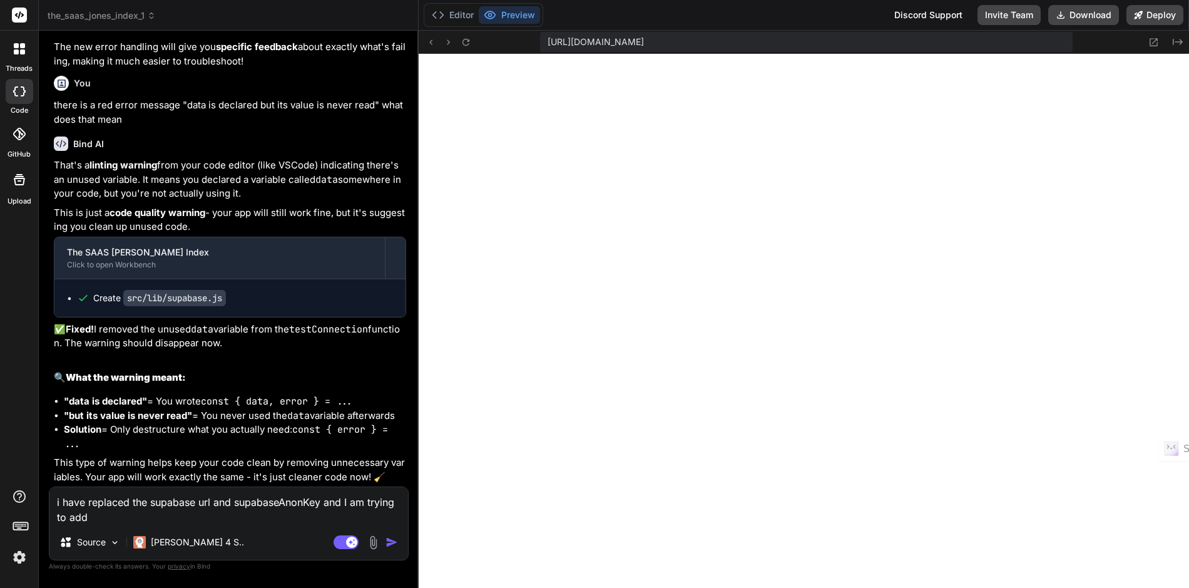
type textarea "i have replaced the supabase url and supabaseAnonKey and I am trying to add"
type textarea "x"
type textarea "i have replaced the supabase url and supabaseAnonKey and I am trying to add a"
type textarea "x"
type textarea "i have replaced the supabase url and supabaseAnonKey and I am trying to add a"
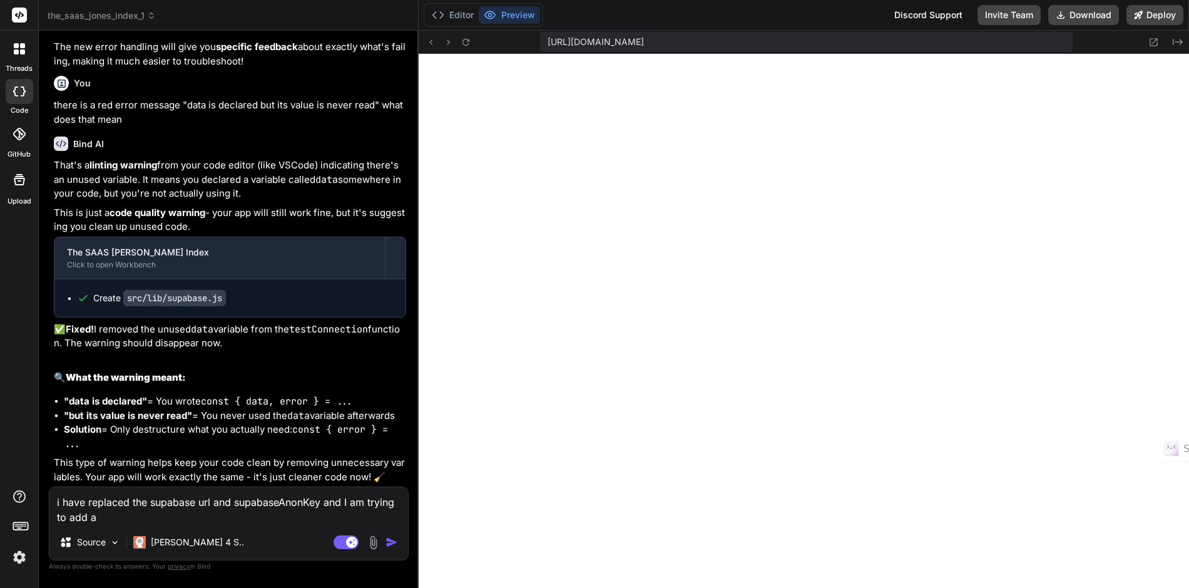
type textarea "x"
type textarea "i have replaced the supabase url and supabaseAnonKey and I am trying to add a t"
type textarea "x"
type textarea "i have replaced the supabase url and supabaseAnonKey and I am trying to add a to"
type textarea "x"
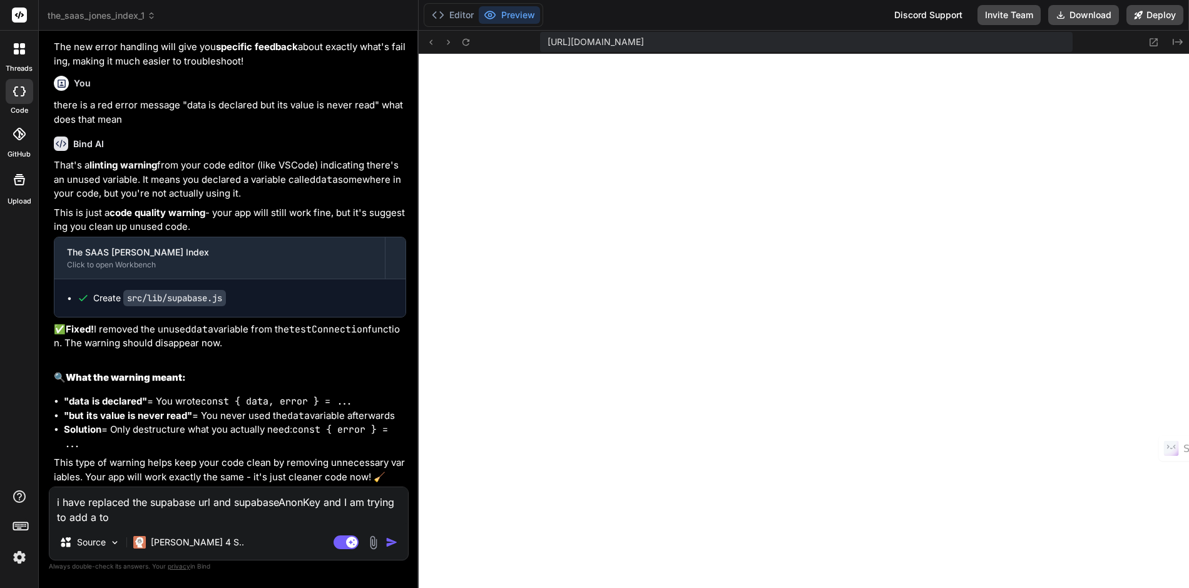
type textarea "i have replaced the supabase url and supabaseAnonKey and I am trying to add a t…"
type textarea "x"
type textarea "i have replaced the supabase url and supabaseAnonKey and I am trying to add a t…"
type textarea "x"
type textarea "i have replaced the supabase url and supabaseAnonKey and I am trying to add a t…"
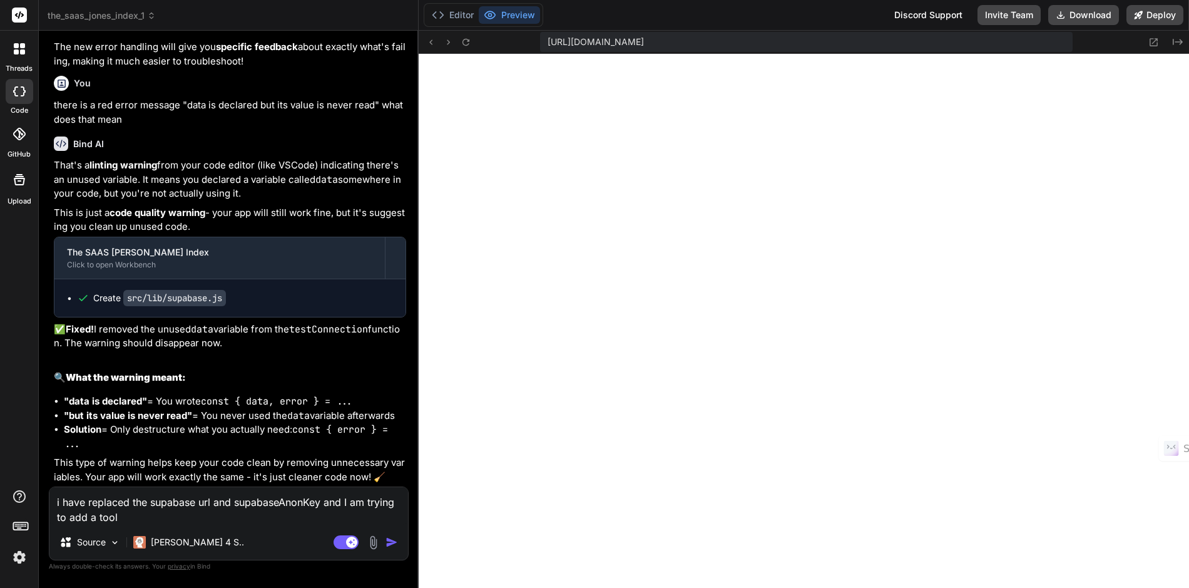
type textarea "x"
type textarea "i have replaced the supabase url and supabaseAnonKey and I am trying to add a t…"
type textarea "x"
type textarea "i have replaced the supabase url and supabaseAnonKey and I am trying to add a t…"
type textarea "x"
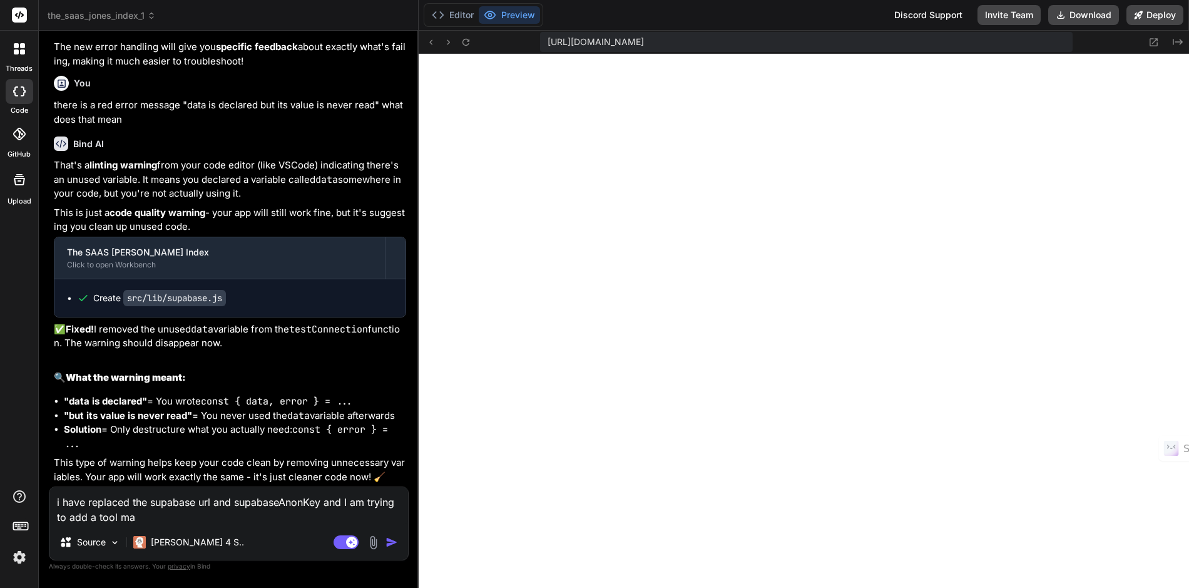
type textarea "i have replaced the supabase url and supabaseAnonKey and I am trying to add a t…"
type textarea "x"
type textarea "i have replaced the supabase url and supabaseAnonKey and I am trying to add a t…"
type textarea "x"
type textarea "i have replaced the supabase url and supabaseAnonKey and I am trying to add a t…"
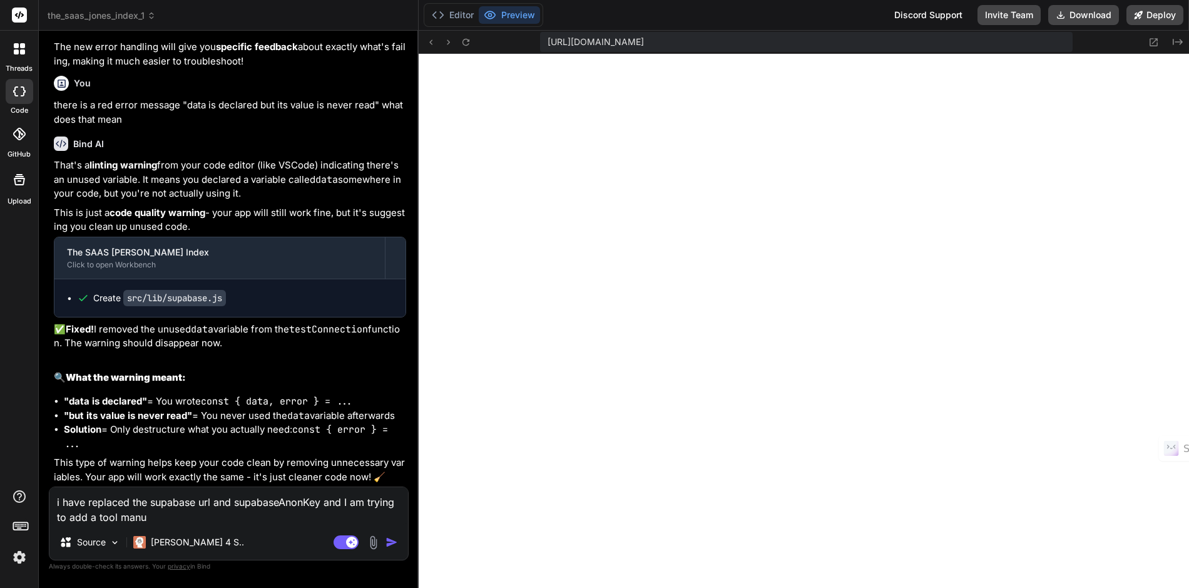
type textarea "x"
type textarea "i have replaced the supabase url and supabaseAnonKey and I am trying to add a t…"
type textarea "x"
type textarea "i have replaced the supabase url and supabaseAnonKey and I am trying to add a t…"
type textarea "x"
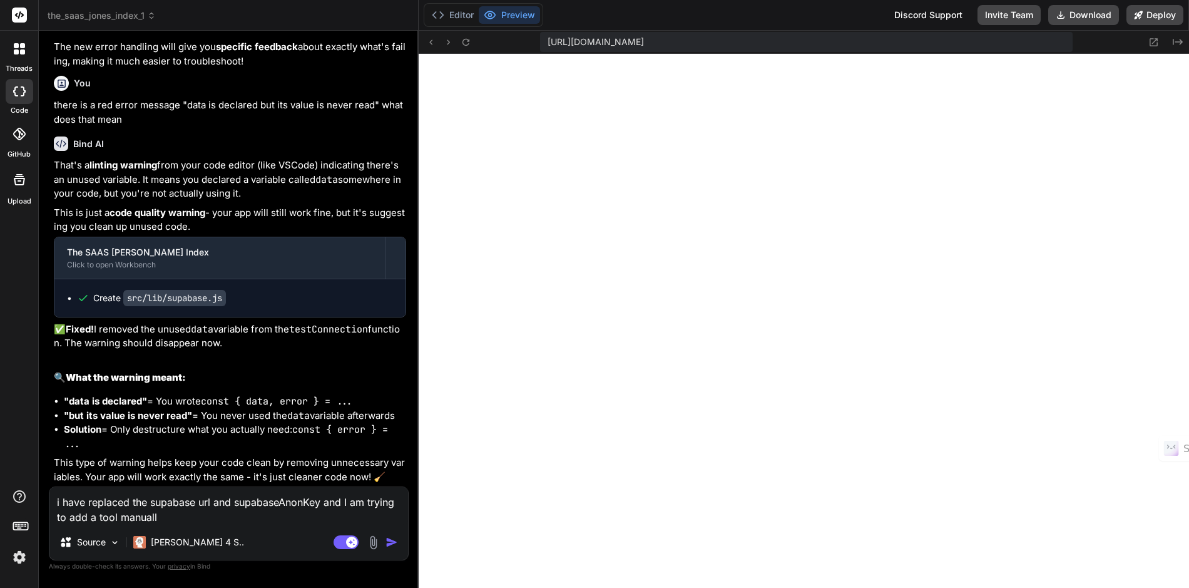
type textarea "i have replaced the supabase url and supabaseAnonKey and I am trying to add a t…"
type textarea "x"
type textarea "i have replaced the supabase url and supabaseAnonKey and I am trying to add a t…"
type textarea "x"
type textarea "i have replaced the supabase url and supabaseAnonKey and I am trying to add a t…"
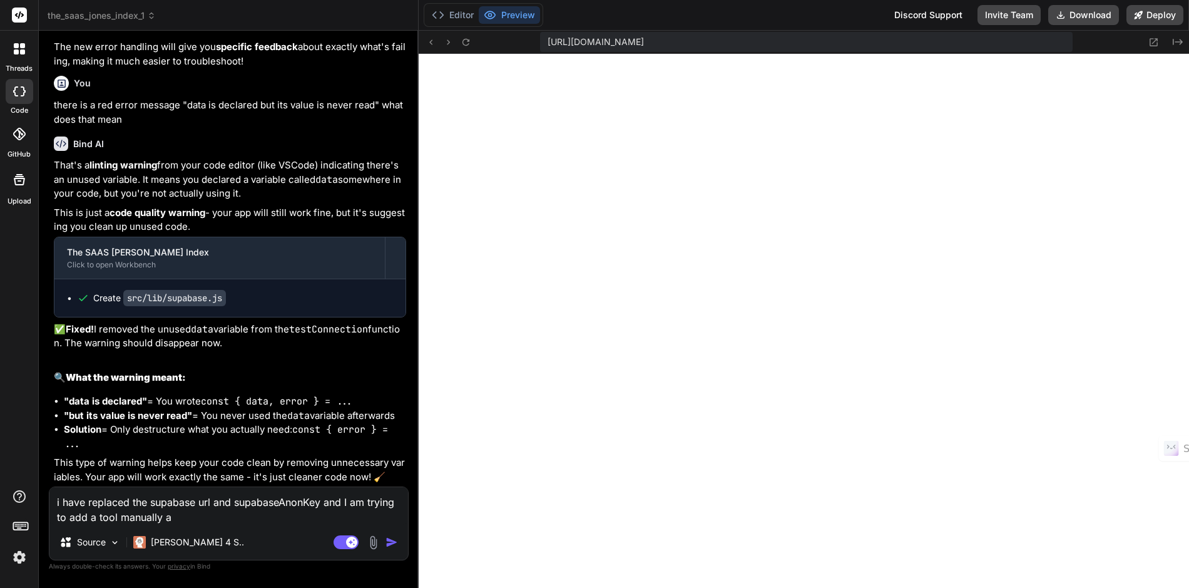
type textarea "x"
type textarea "i have replaced the supabase url and supabaseAnonKey and I am trying to add a t…"
type textarea "x"
type textarea "i have replaced the supabase url and supabaseAnonKey and I am trying to add a t…"
type textarea "x"
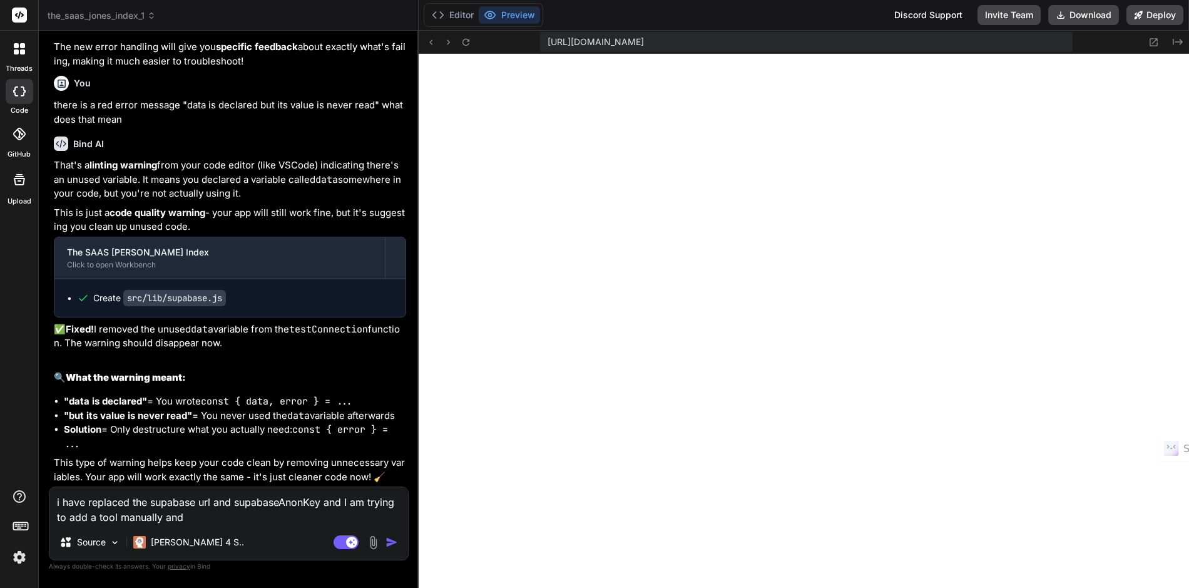
type textarea "i have replaced the supabase url and supabaseAnonKey and I am trying to add a t…"
type textarea "x"
click at [246, 519] on textarea "i have replaced the supabase url and supabaseAnonKey and I am trying to add a t…" at bounding box center [228, 506] width 359 height 38
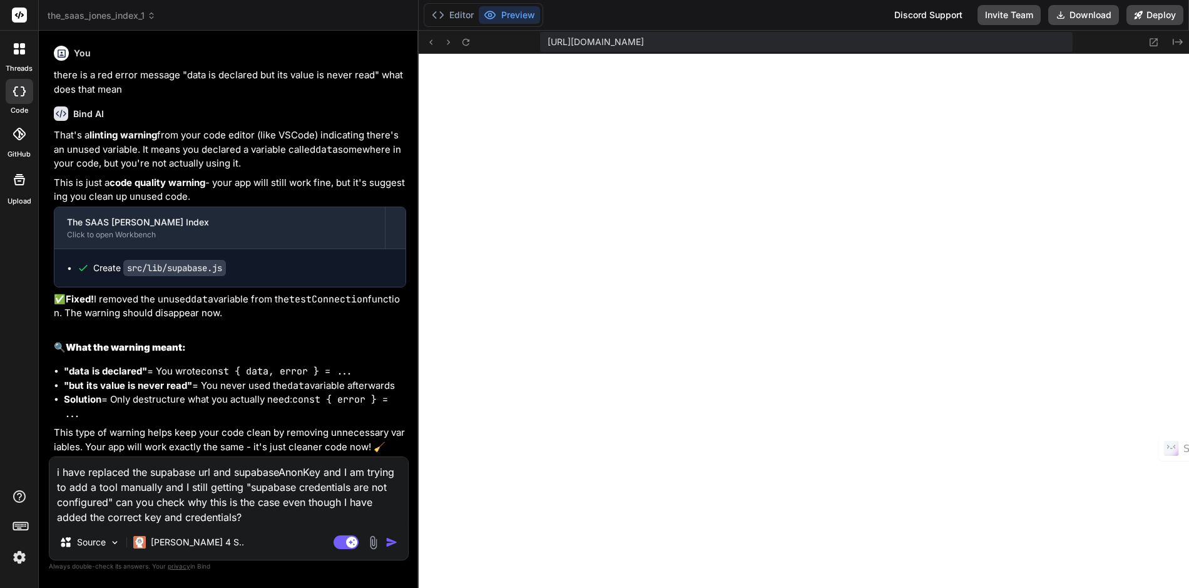
click at [389, 542] on img "button" at bounding box center [392, 542] width 13 height 13
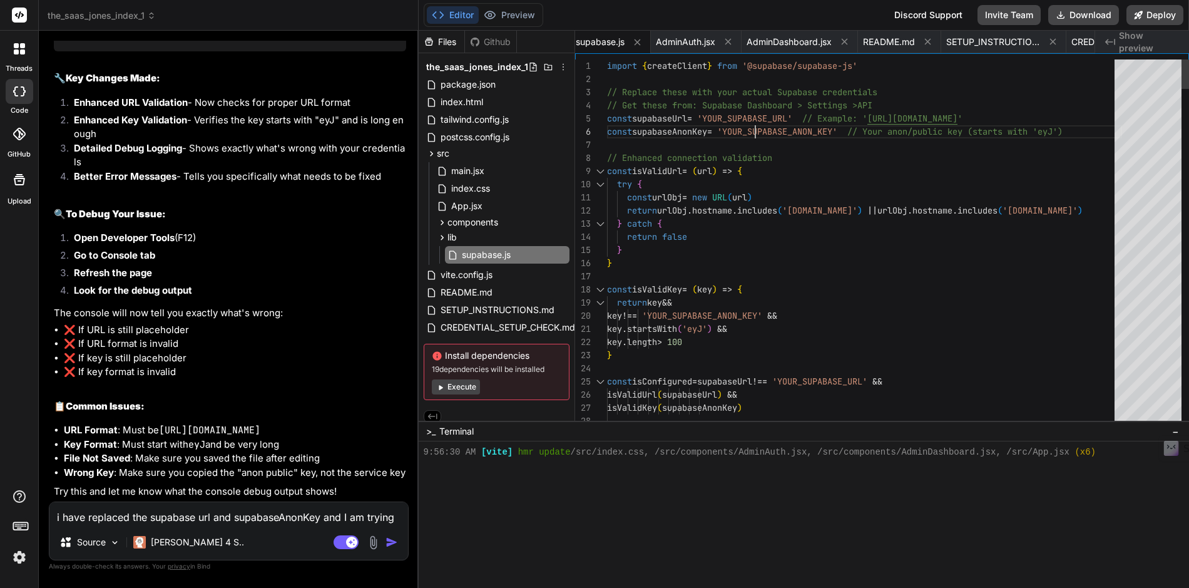
scroll to position [66, 0]
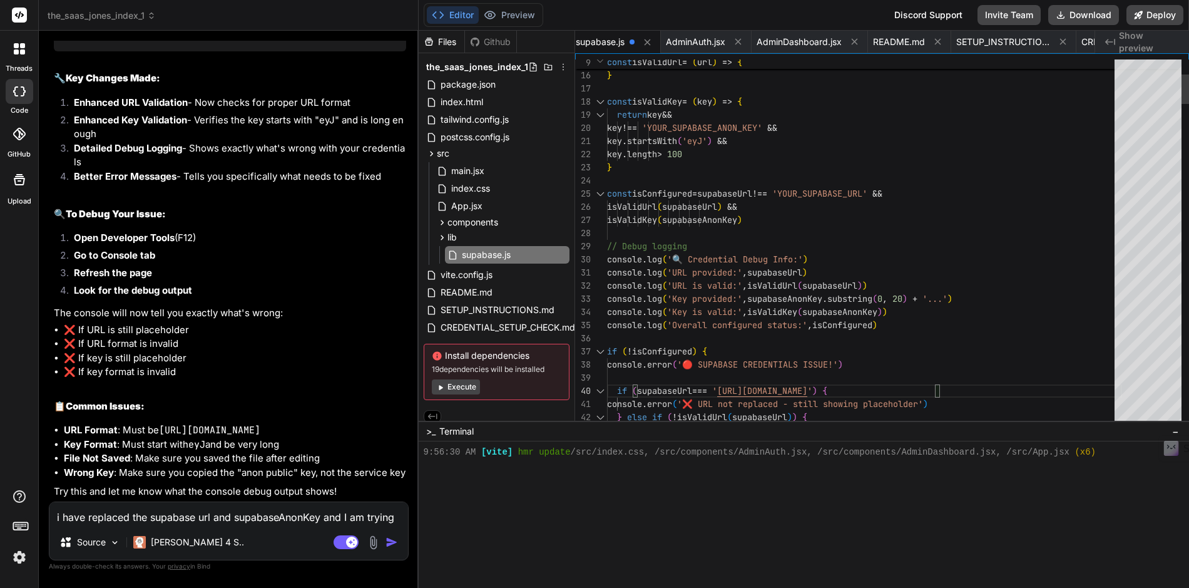
scroll to position [53, 0]
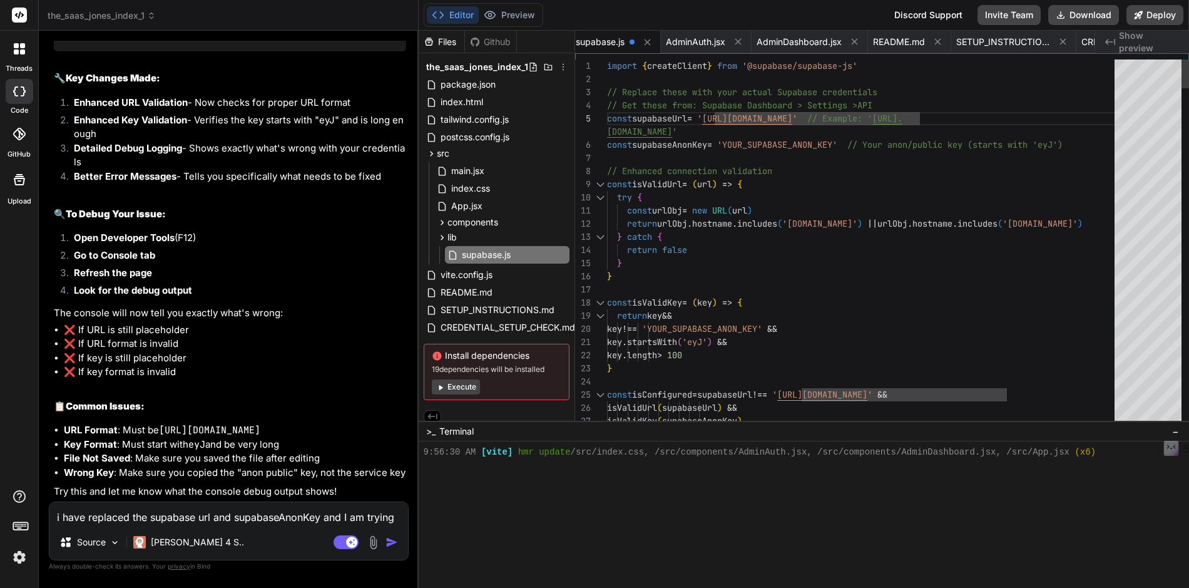
scroll to position [79, 0]
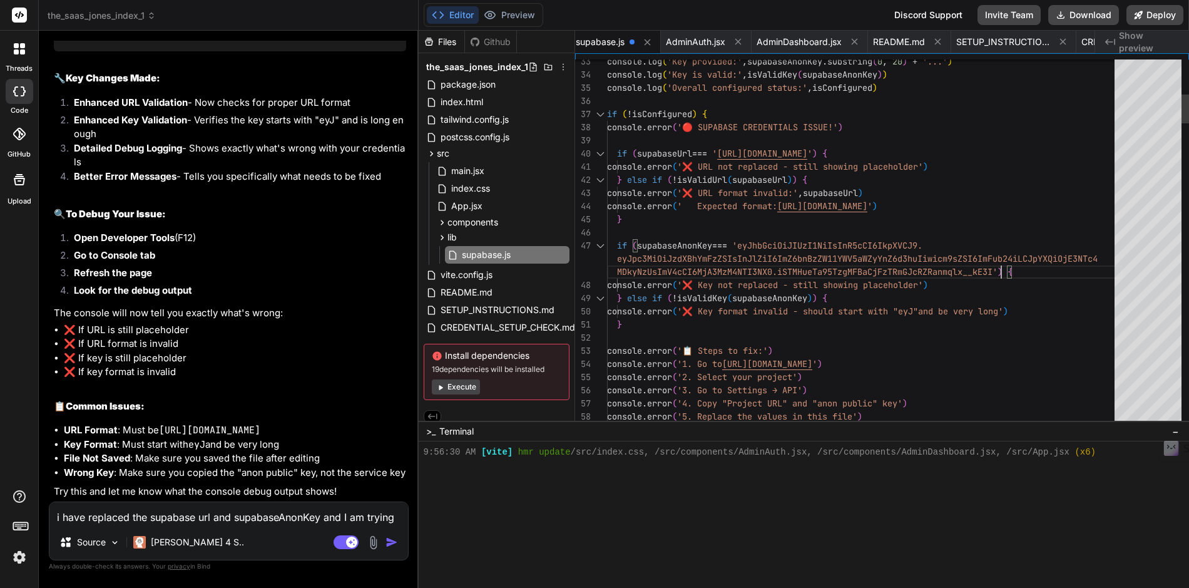
scroll to position [118, 0]
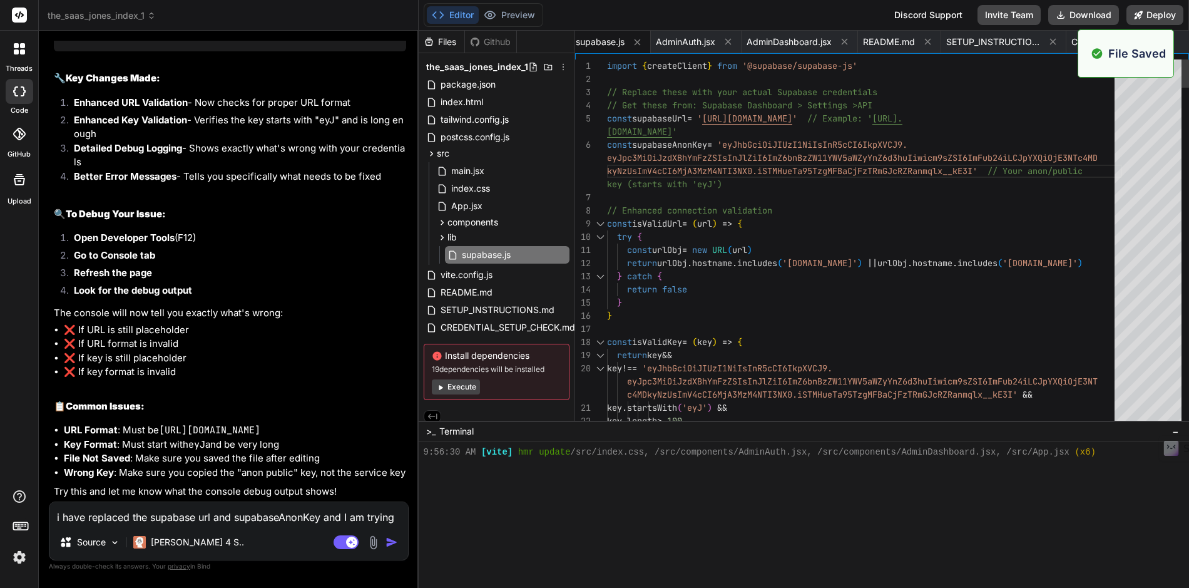
scroll to position [3556, 0]
click at [511, 21] on button "Preview" at bounding box center [509, 15] width 61 height 18
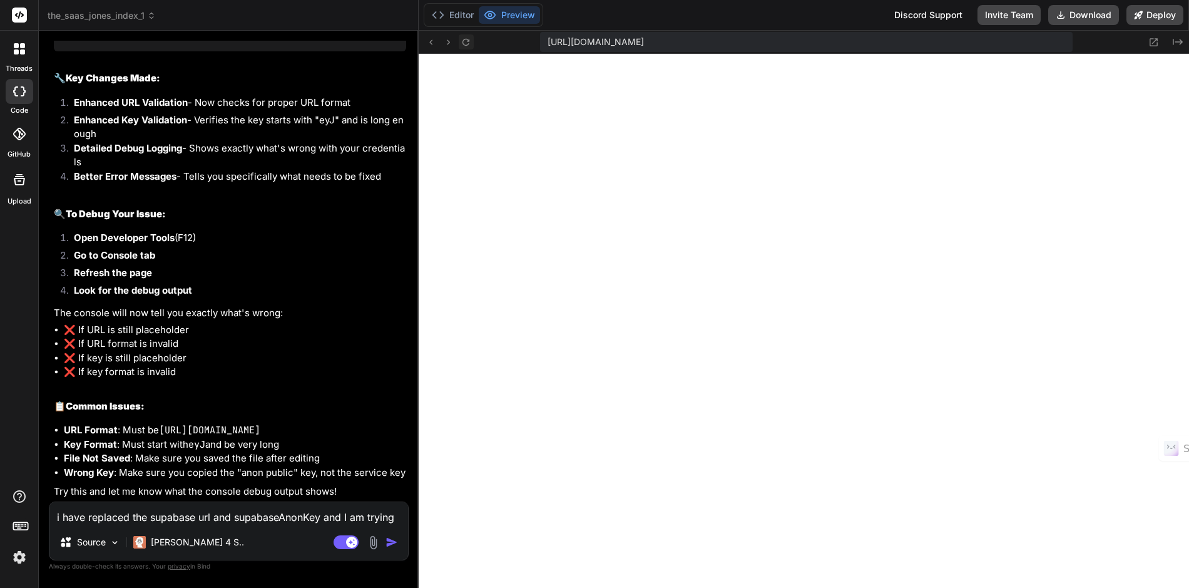
click at [470, 44] on icon at bounding box center [466, 42] width 11 height 11
click at [457, 16] on button "Editor" at bounding box center [453, 15] width 52 height 18
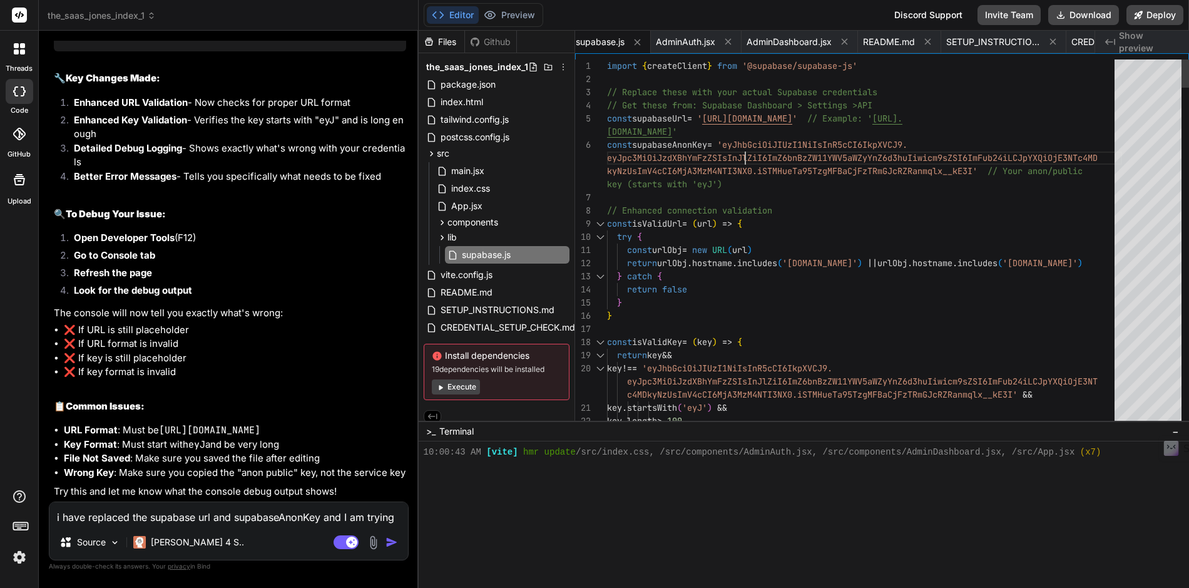
scroll to position [92, 0]
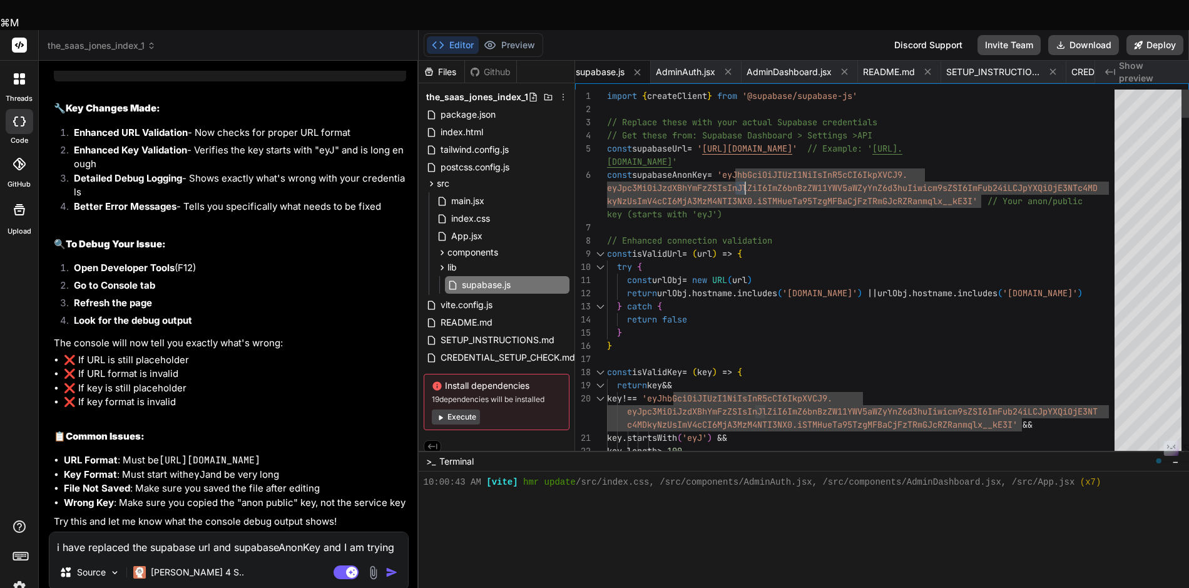
drag, startPoint x: 737, startPoint y: 145, endPoint x: 744, endPoint y: 149, distance: 8.4
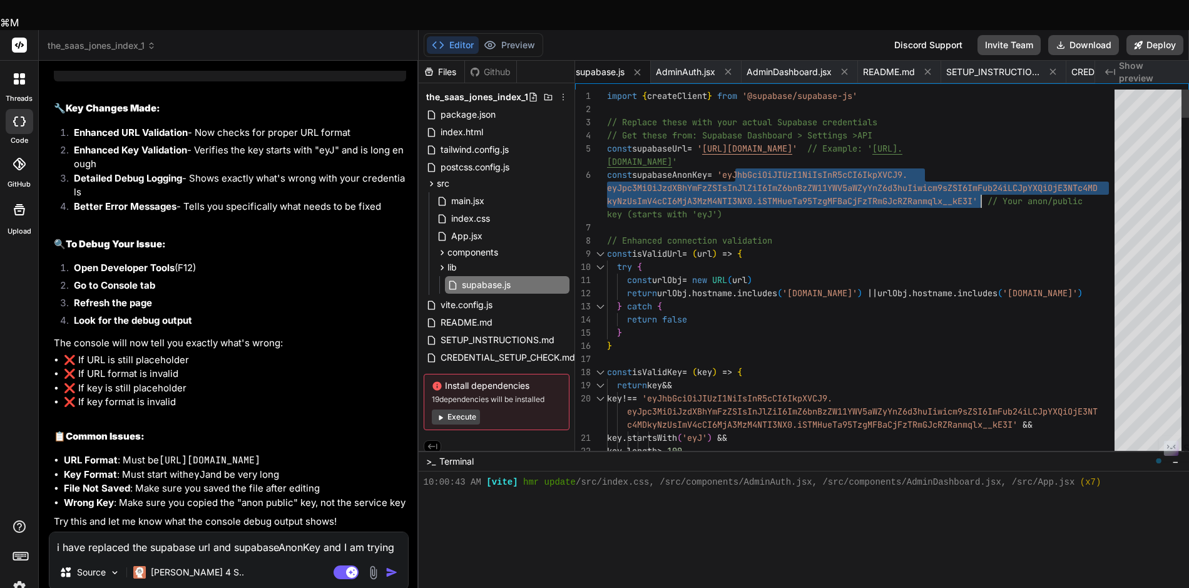
drag, startPoint x: 737, startPoint y: 145, endPoint x: 979, endPoint y: 168, distance: 243.4
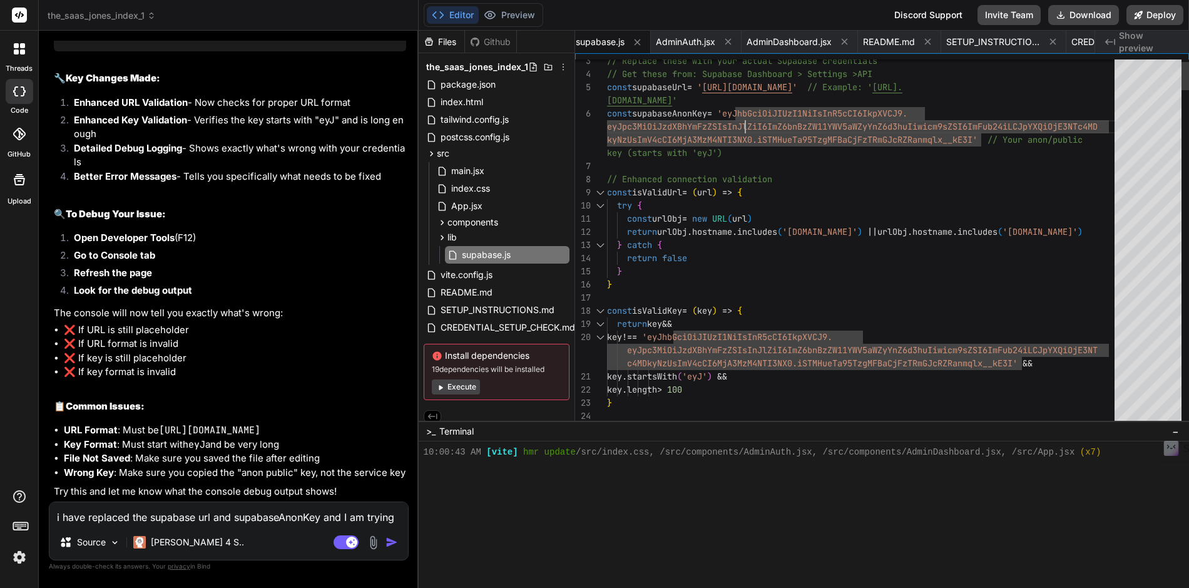
scroll to position [92, 0]
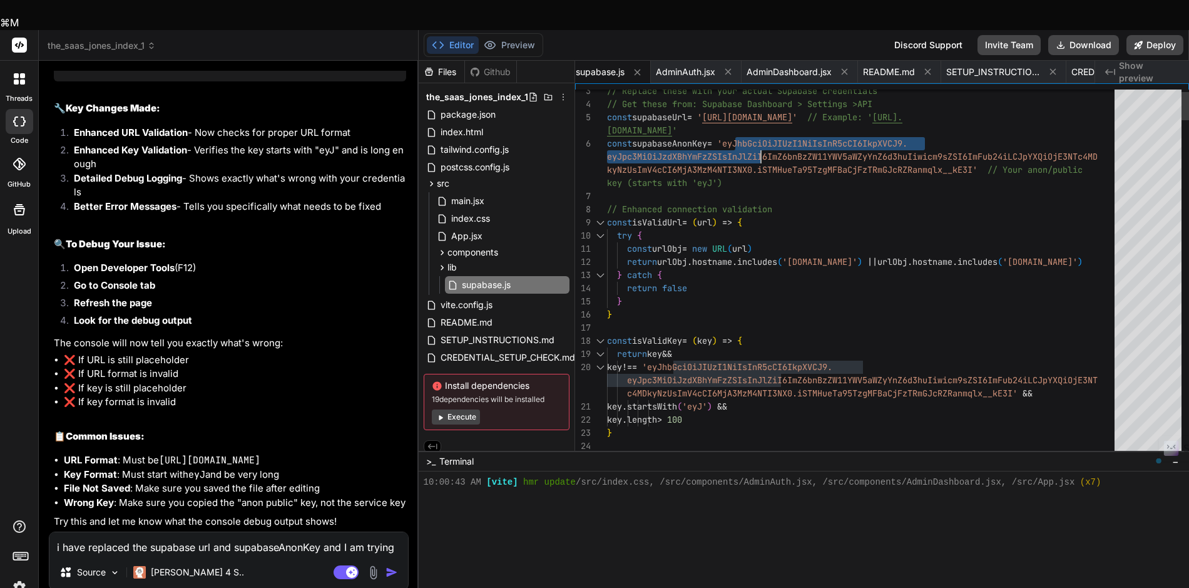
drag, startPoint x: 737, startPoint y: 113, endPoint x: 760, endPoint y: 115, distance: 23.9
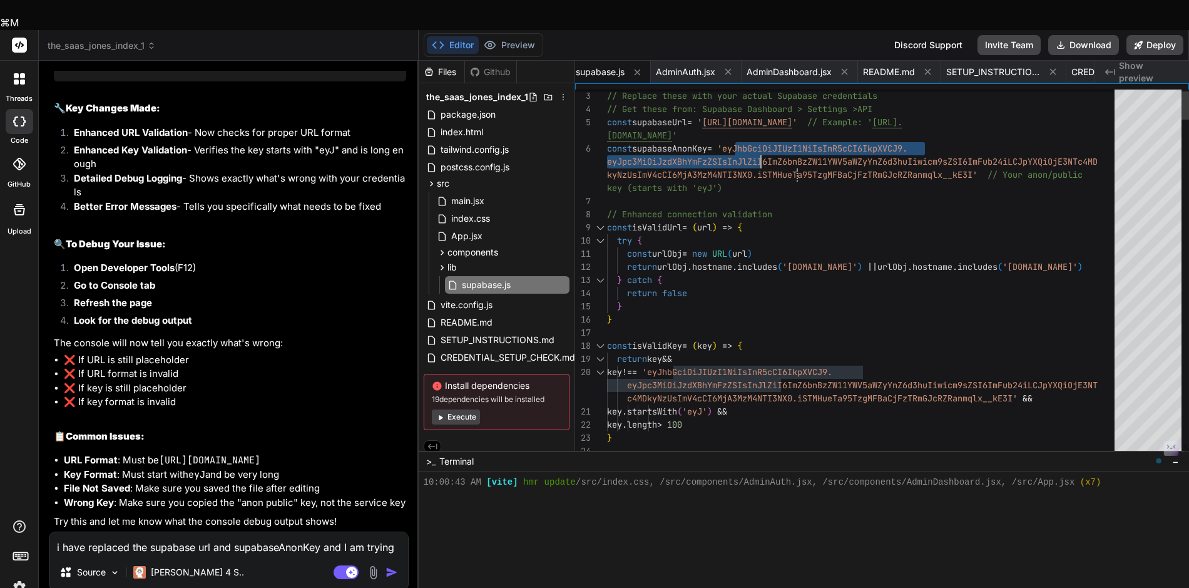
drag, startPoint x: 735, startPoint y: 113, endPoint x: 797, endPoint y: 134, distance: 65.3
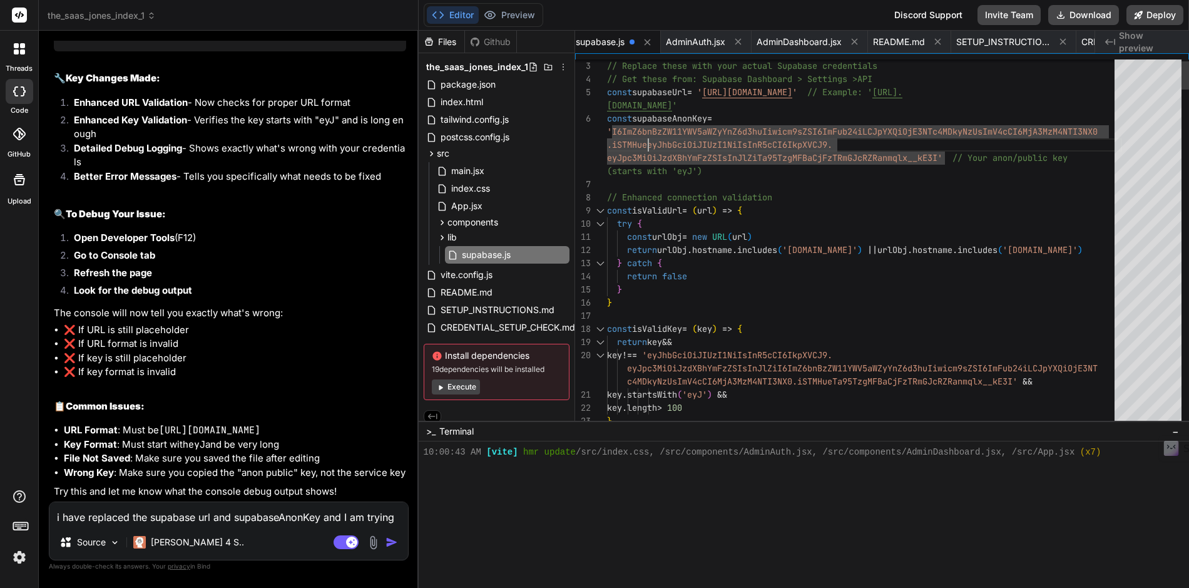
scroll to position [105, 0]
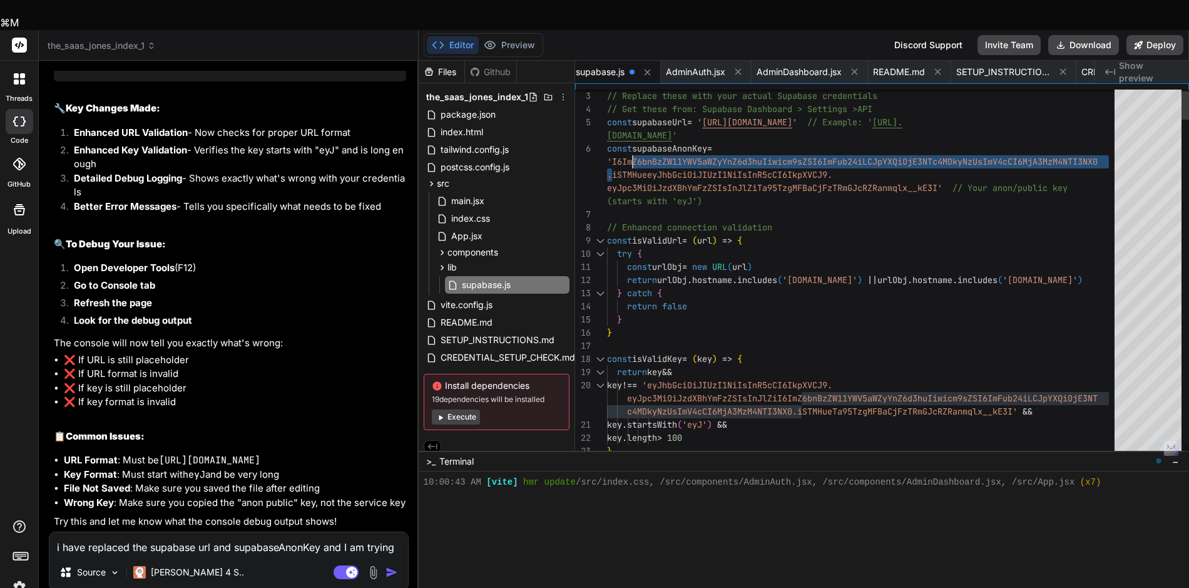
drag, startPoint x: 613, startPoint y: 133, endPoint x: 633, endPoint y: 134, distance: 19.4
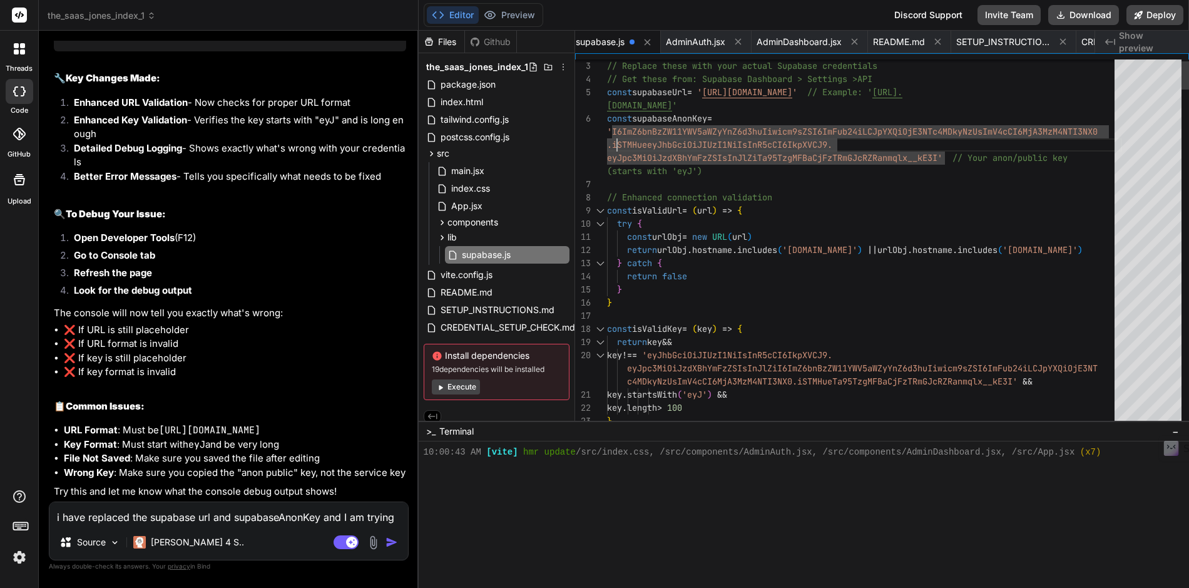
scroll to position [92, 0]
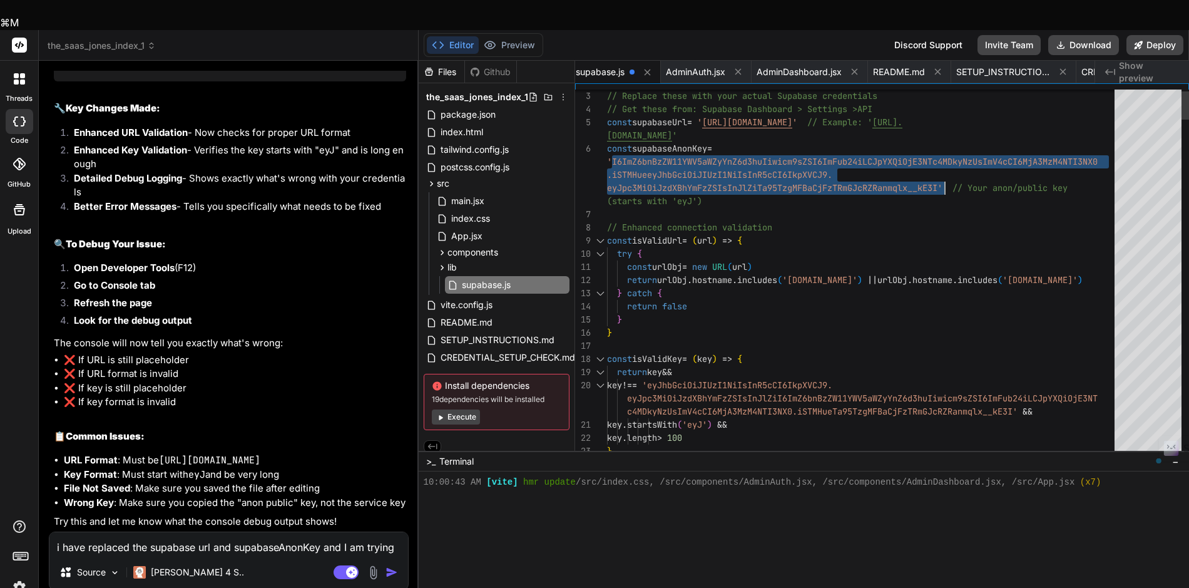
drag, startPoint x: 614, startPoint y: 130, endPoint x: 943, endPoint y: 154, distance: 329.5
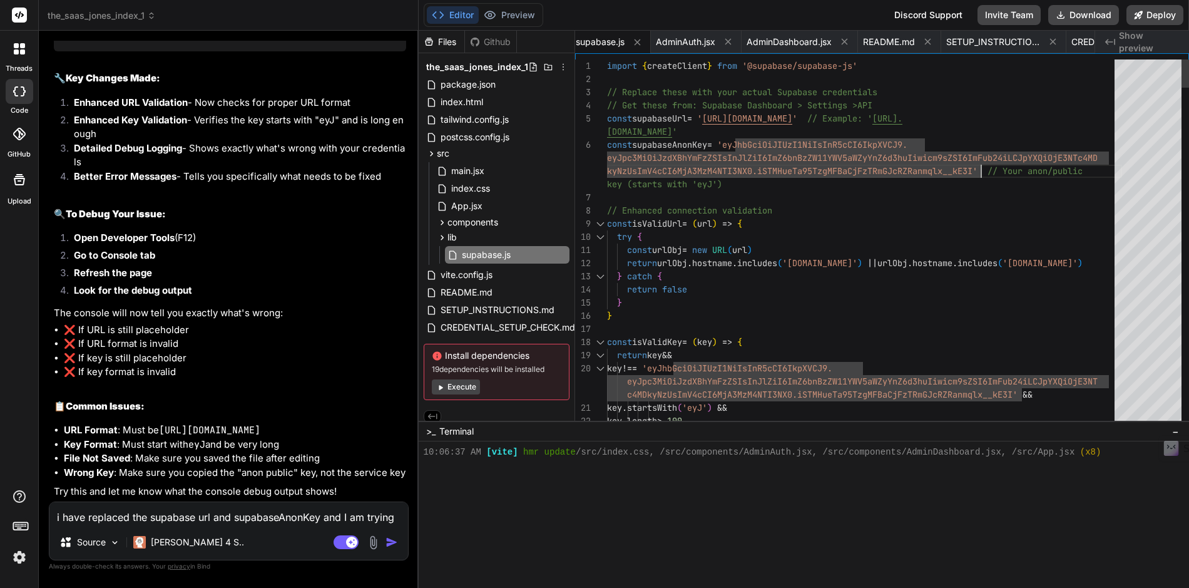
scroll to position [66, 0]
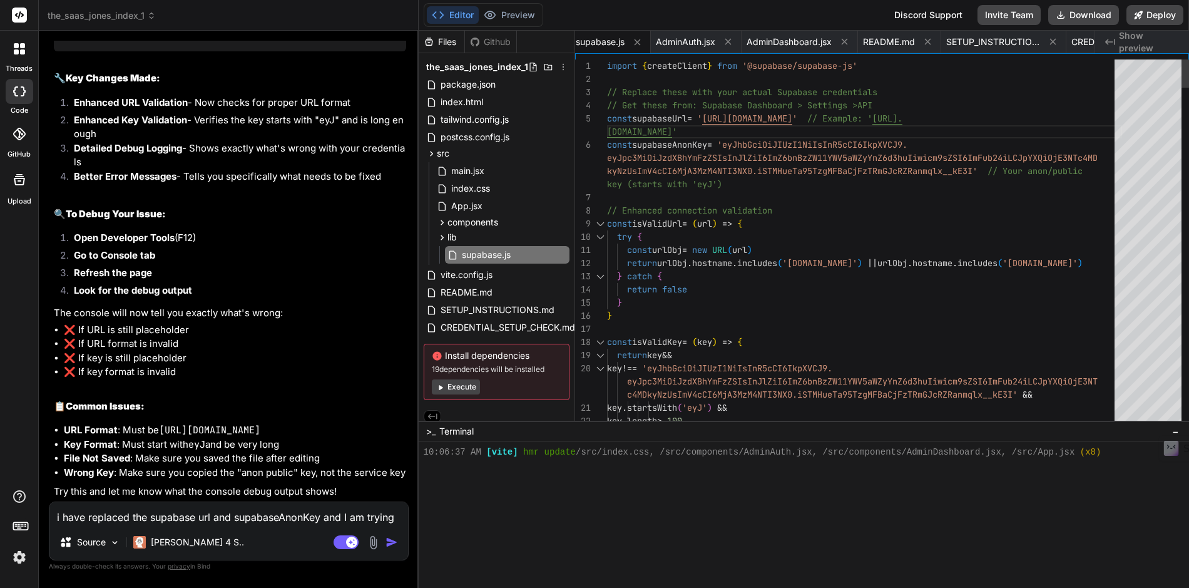
click at [471, 294] on span "README.md" at bounding box center [466, 292] width 54 height 15
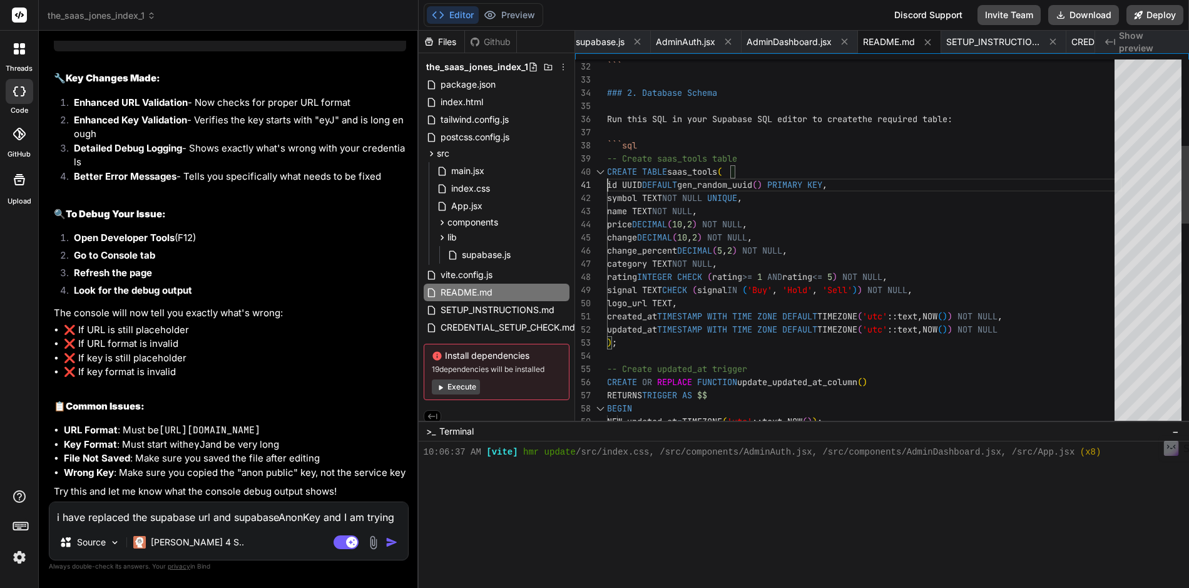
scroll to position [0, 0]
drag, startPoint x: 608, startPoint y: 173, endPoint x: 618, endPoint y: 178, distance: 12.0
click at [618, 178] on div "const supabaseAnonKey = 'YOUR_SUPABASE_ANON_KEY' ``` ### 2. Database Schema Run…" at bounding box center [864, 520] width 515 height 1735
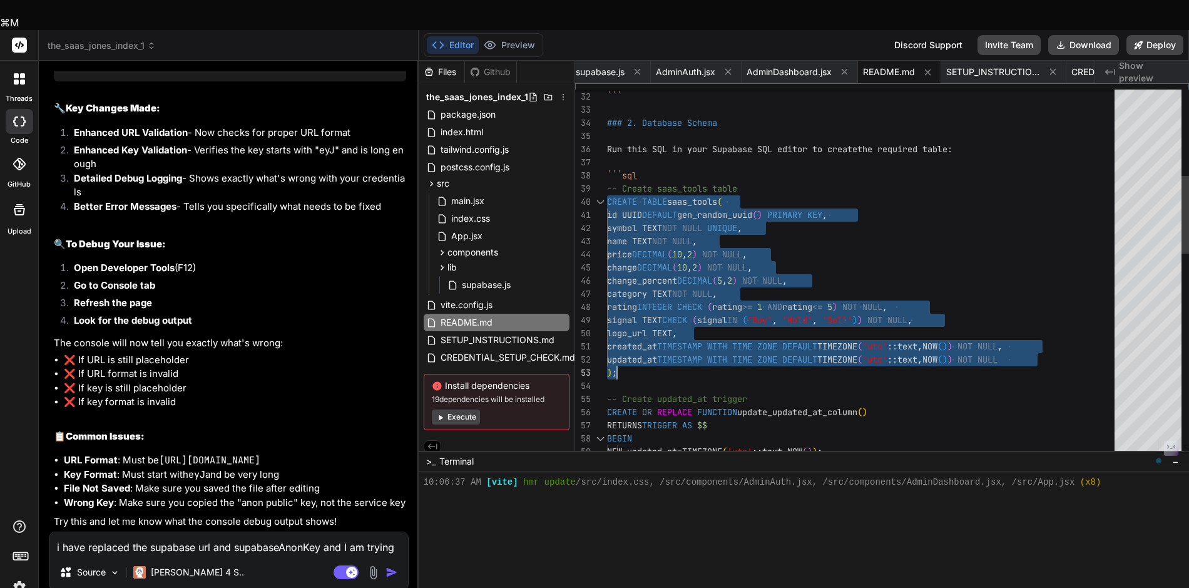
drag, startPoint x: 608, startPoint y: 170, endPoint x: 913, endPoint y: 334, distance: 346.4
click at [913, 334] on div "const supabaseAnonKey = 'YOUR_SUPABASE_ANON_KEY' ``` ### 2. Database Schema Run…" at bounding box center [864, 550] width 515 height 1735
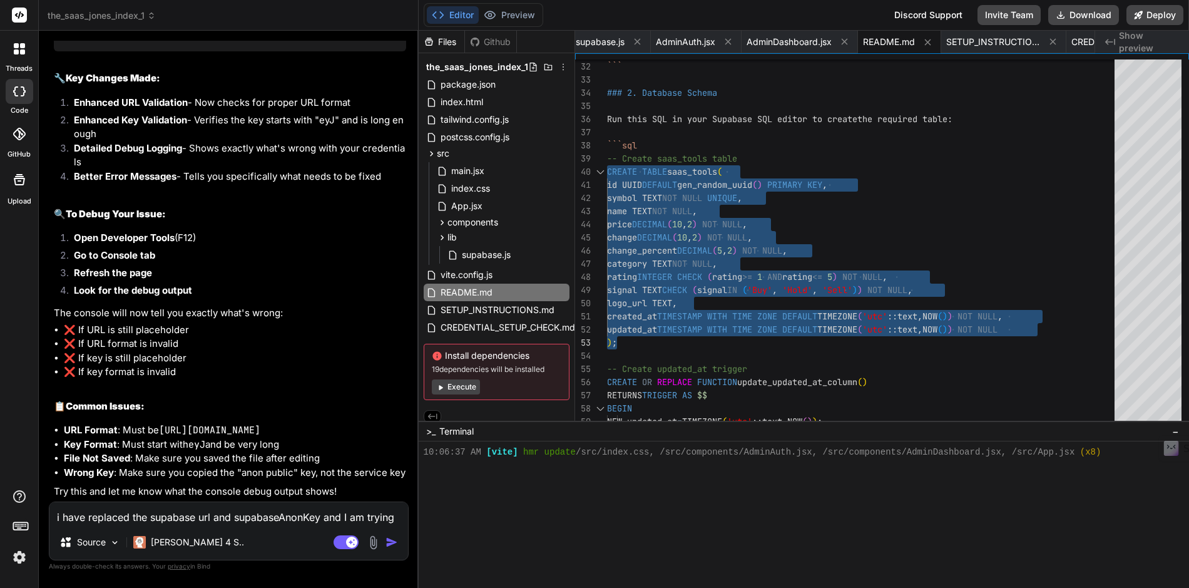
click at [111, 518] on textarea "i have replaced the supabase url and supabaseAnonKey and I am trying to add a t…" at bounding box center [228, 513] width 359 height 23
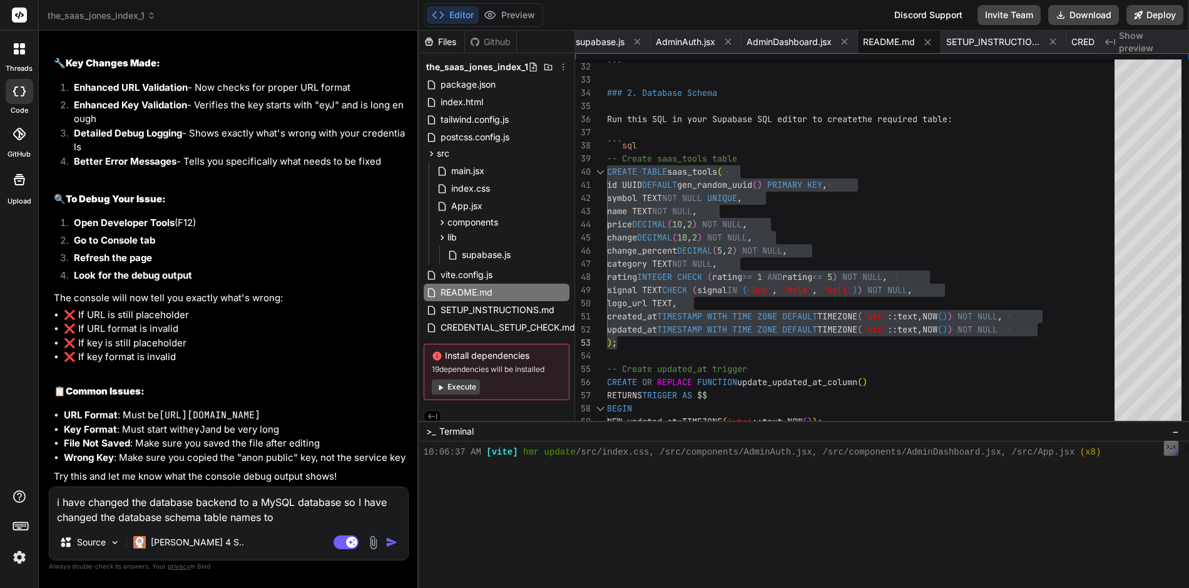
click at [199, 517] on textarea "i have changed the database backend to a MySQL database so I have changed the d…" at bounding box center [228, 506] width 359 height 38
click at [98, 515] on textarea "i have changed the database backend to a MySQL database so I have changed the d…" at bounding box center [228, 506] width 359 height 38
click at [297, 517] on textarea "i have changed the database backend to a MySQL database so I have changed two t…" at bounding box center [228, 506] width 359 height 38
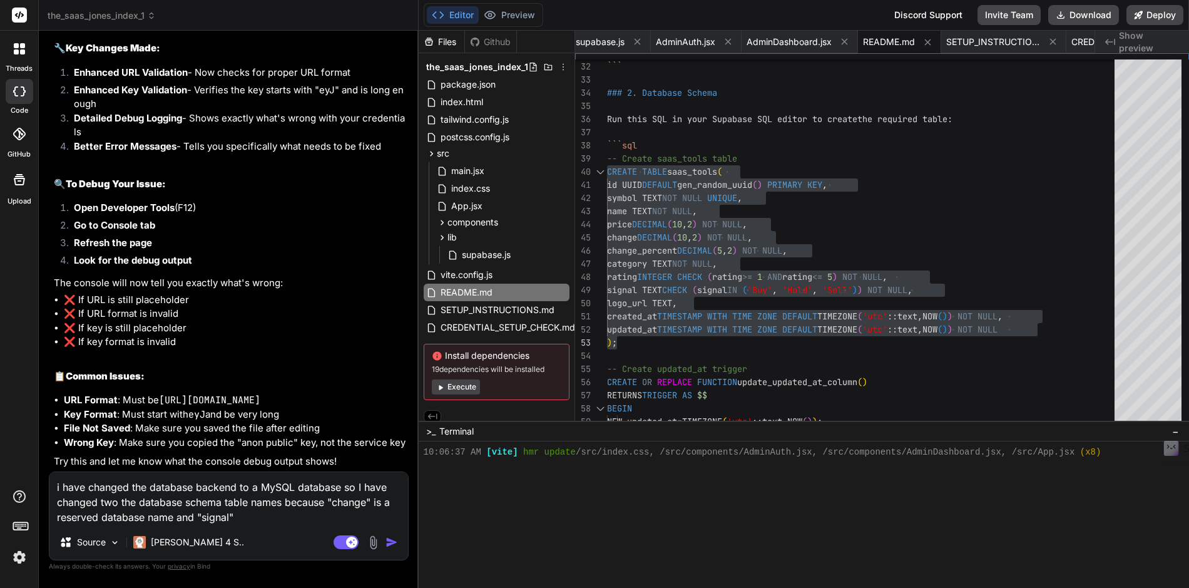
click at [236, 517] on textarea "i have changed the database backend to a MySQL database so I have changed two t…" at bounding box center [228, 498] width 359 height 53
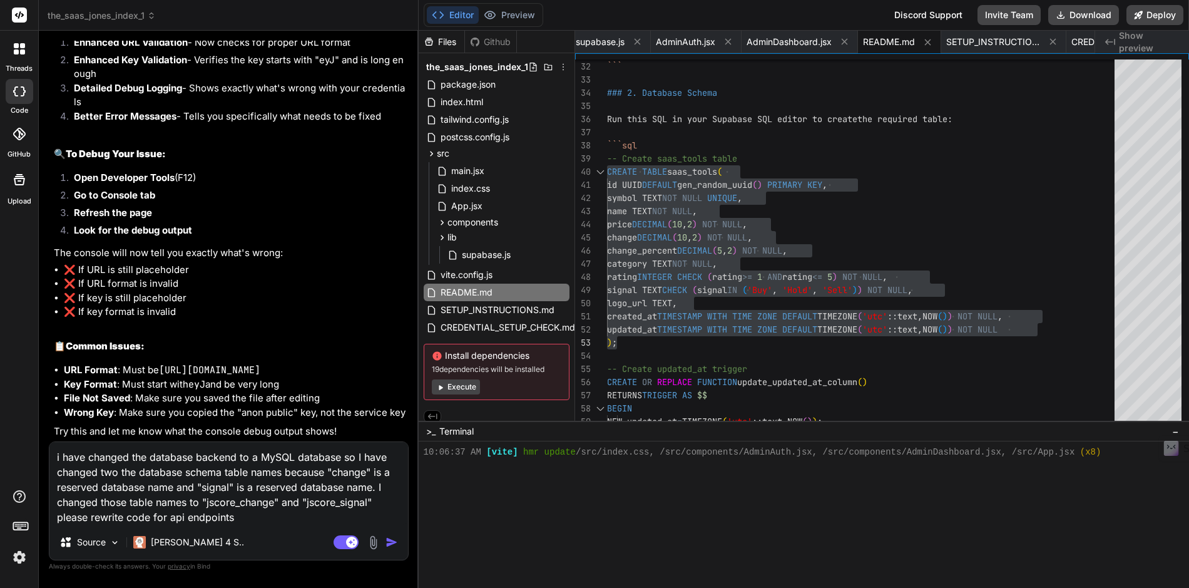
click at [391, 542] on img "button" at bounding box center [392, 542] width 13 height 13
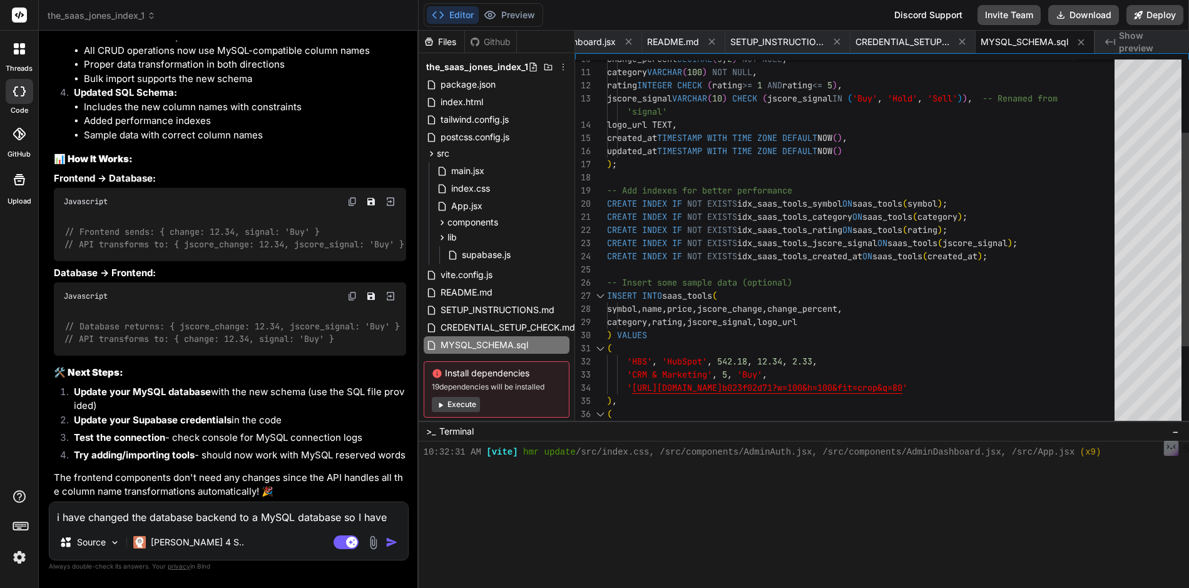
scroll to position [0, 0]
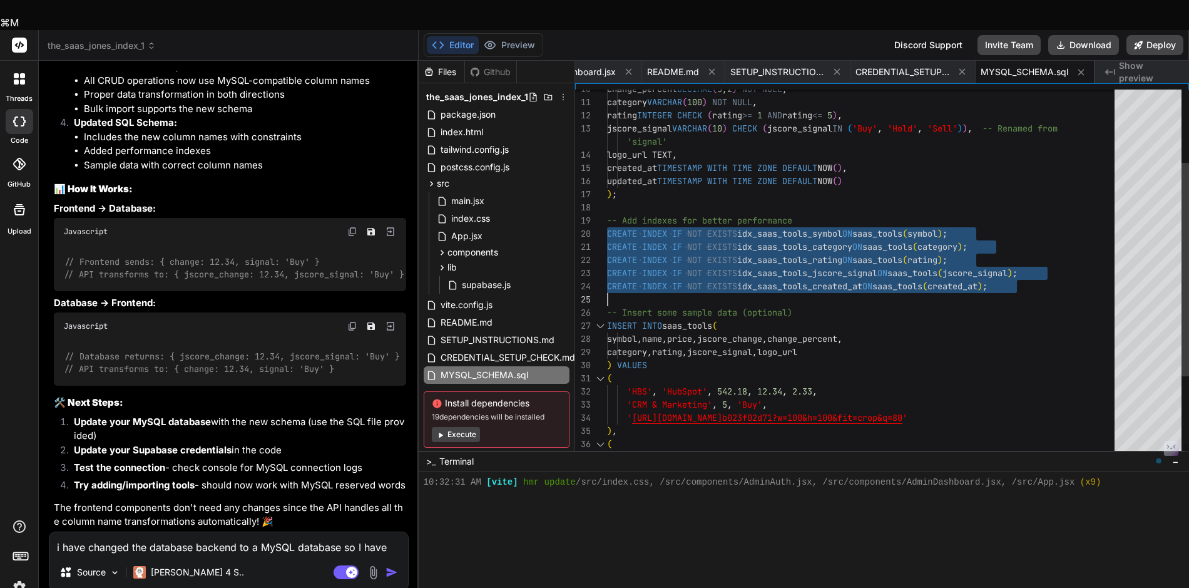
drag, startPoint x: 609, startPoint y: 203, endPoint x: 1026, endPoint y: 259, distance: 420.6
click at [1026, 259] on div "CREATE INDEX IF NOT EXISTS idx_saas_tools_symbol ON saas_tools ( symbol ) ; CRE…" at bounding box center [864, 279] width 515 height 631
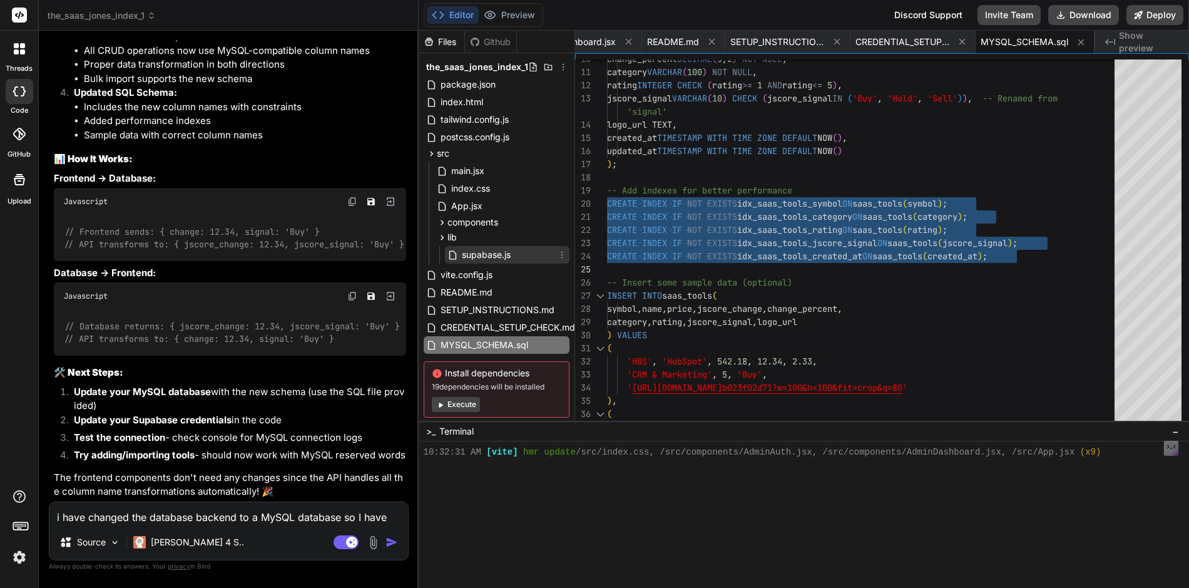
click at [483, 253] on span "supabase.js" at bounding box center [486, 254] width 51 height 15
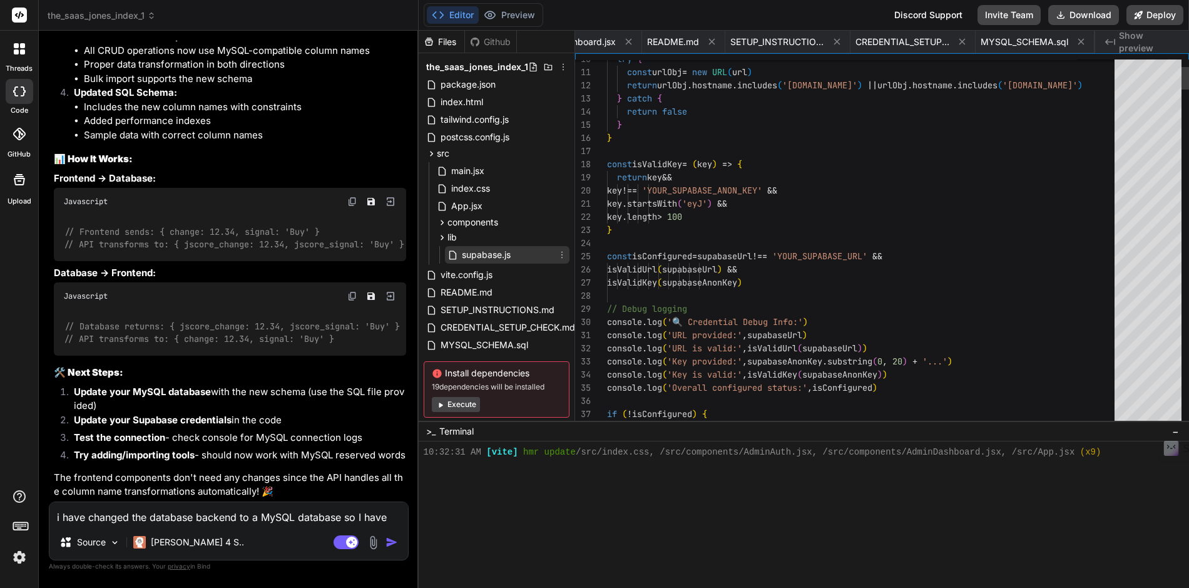
scroll to position [0, 924]
click at [128, 516] on textarea "i have changed the database backend to a MySQL database so I have changed two t…" at bounding box center [228, 513] width 359 height 23
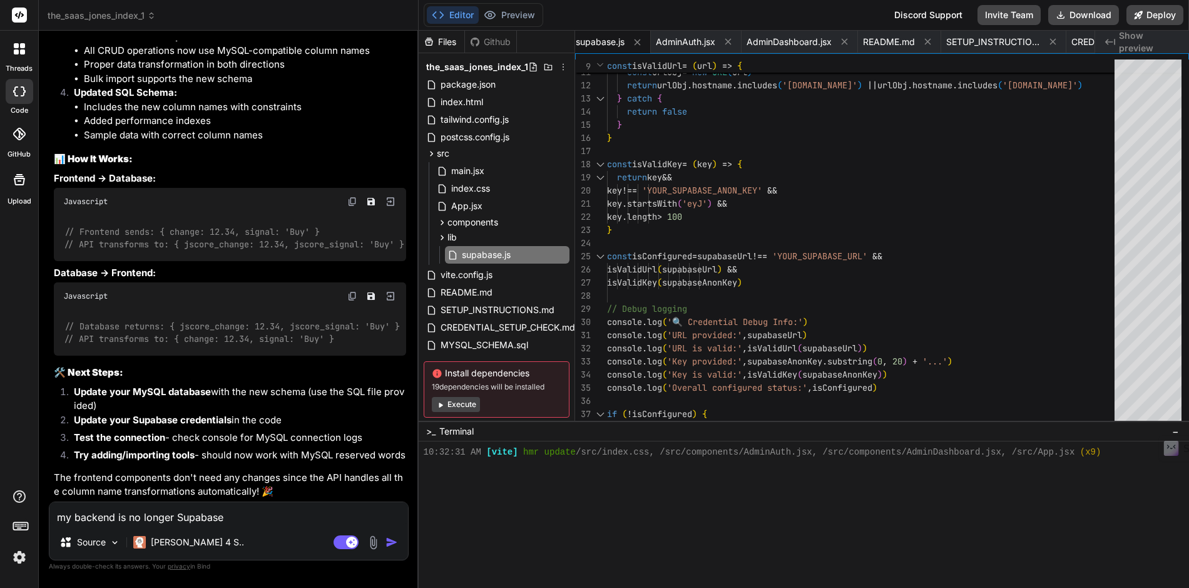
click at [58, 515] on textarea "my backend is no longer Supabase" at bounding box center [228, 513] width 359 height 23
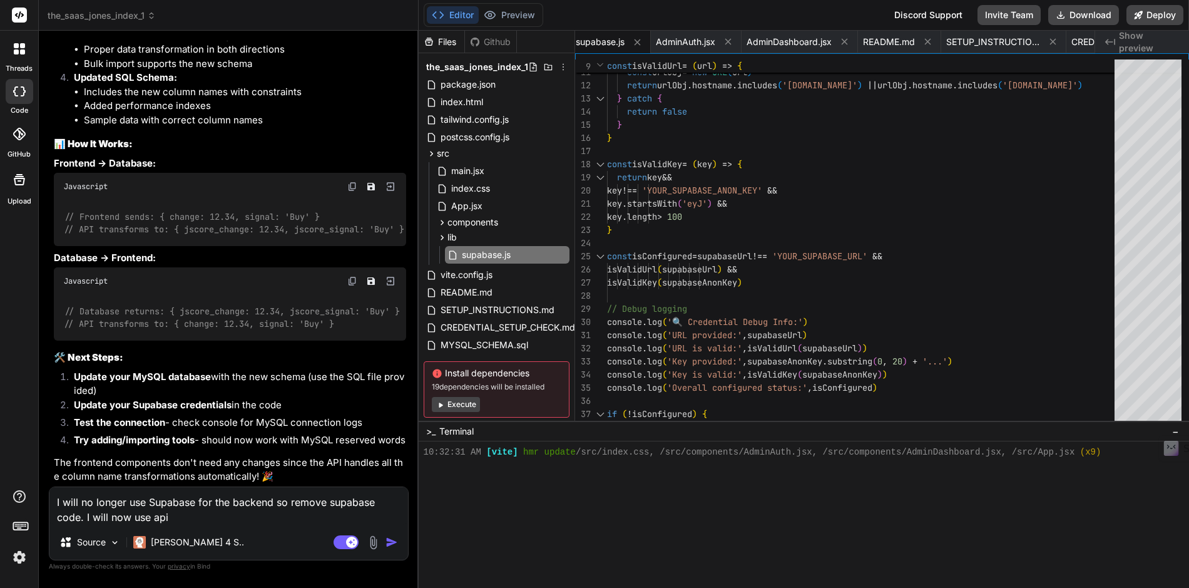
click at [391, 541] on img "button" at bounding box center [392, 542] width 13 height 13
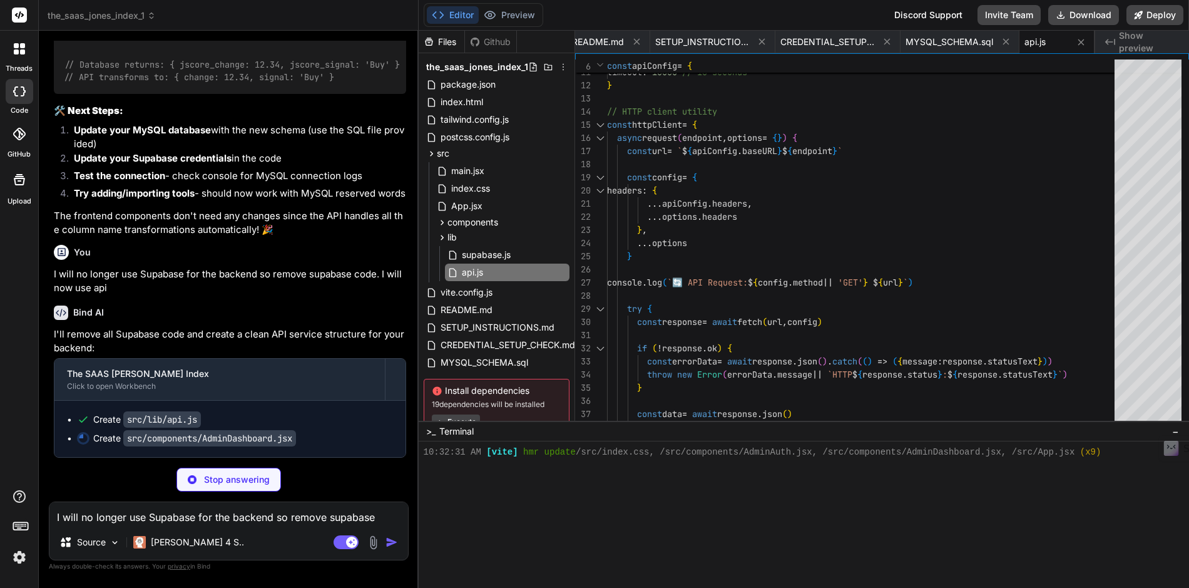
scroll to position [12647, 0]
click at [488, 346] on span "CREDENTIAL_SETUP_CHECK.md" at bounding box center [507, 344] width 137 height 15
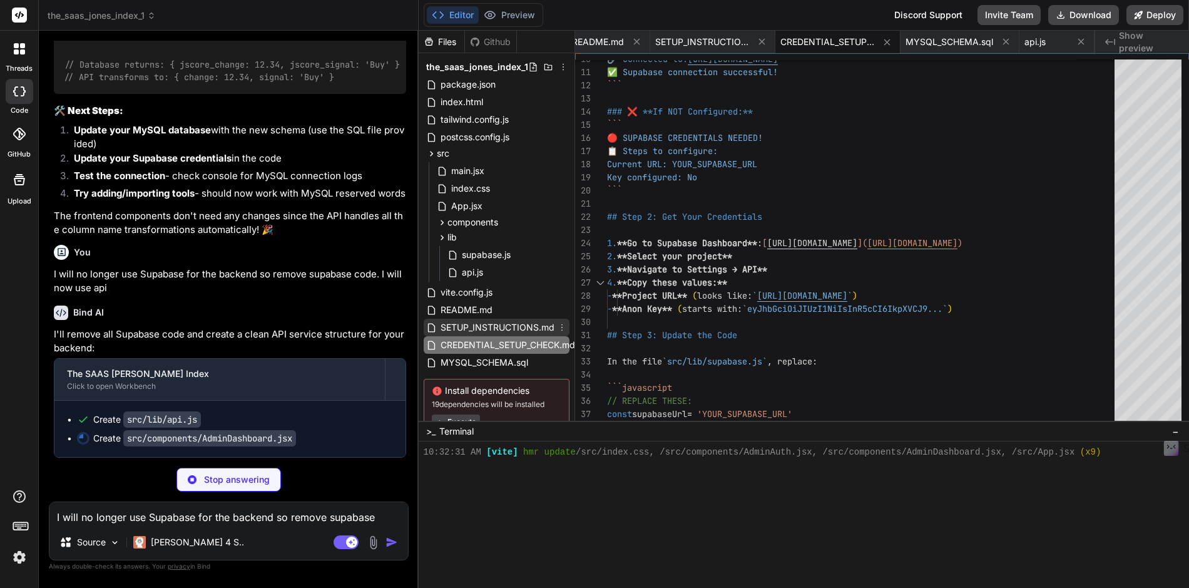
click at [491, 327] on span "SETUP_INSTRUCTIONS.md" at bounding box center [497, 327] width 116 height 15
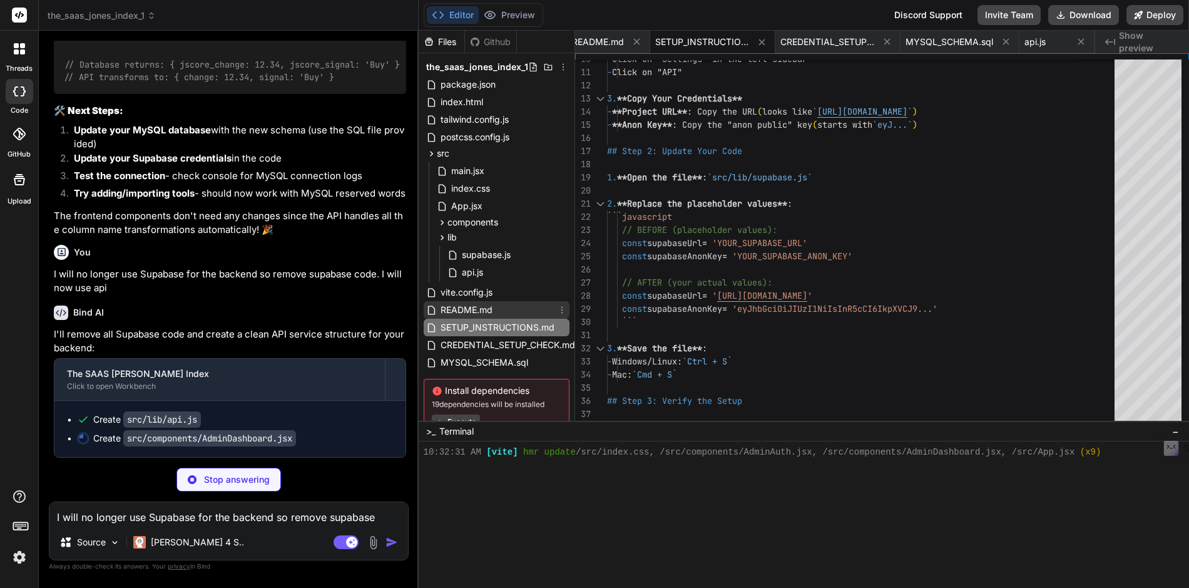
click at [466, 308] on span "README.md" at bounding box center [466, 309] width 54 height 15
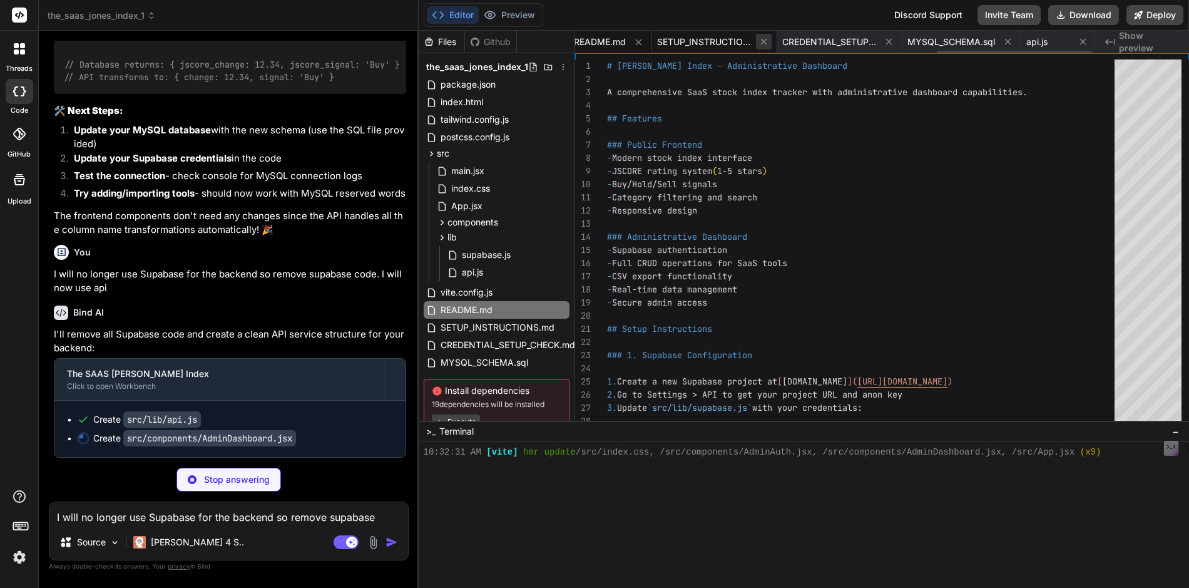
click at [768, 44] on icon at bounding box center [764, 41] width 11 height 11
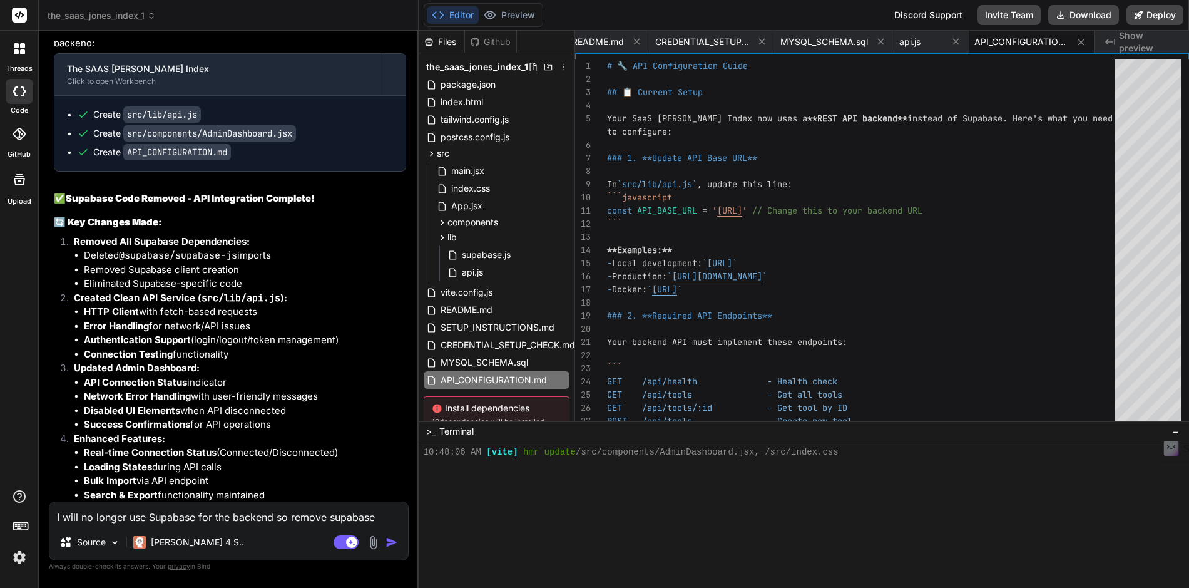
scroll to position [12902, 0]
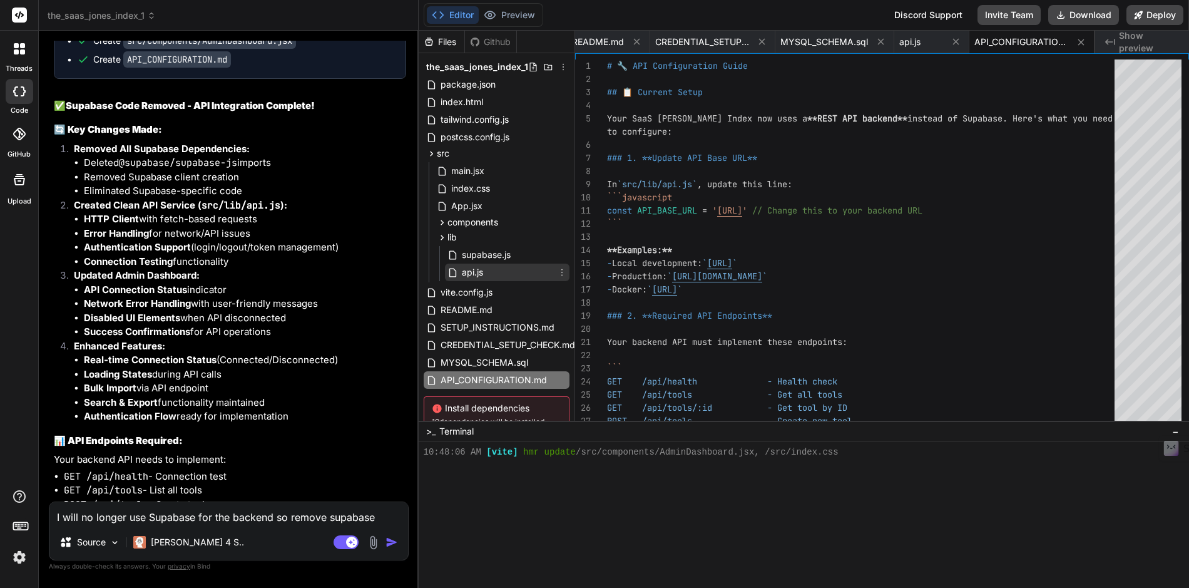
click at [467, 273] on span "api.js" at bounding box center [473, 272] width 24 height 15
